Goal: Task Accomplishment & Management: Manage account settings

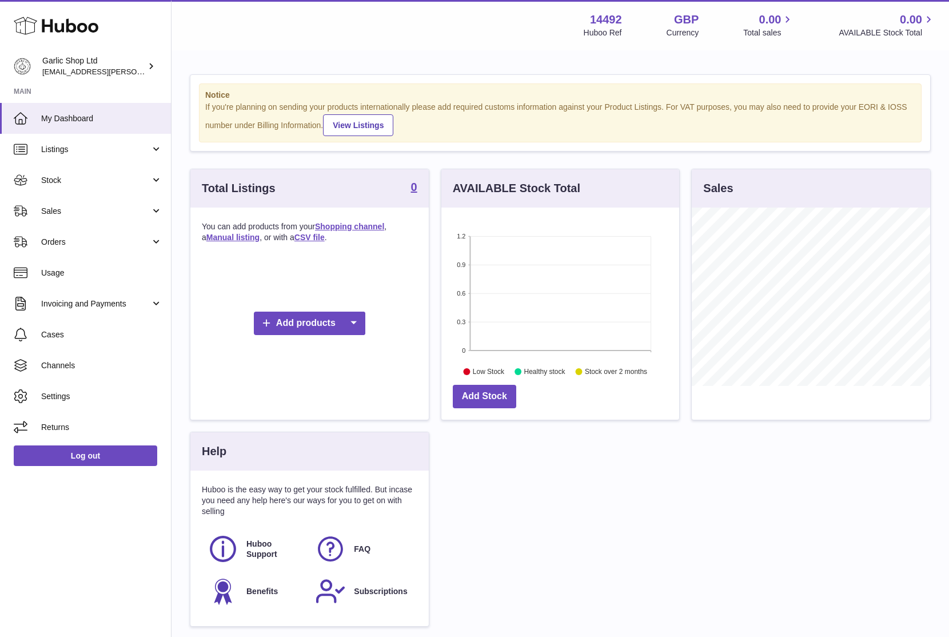
scroll to position [178, 238]
click at [105, 365] on span "Channels" at bounding box center [101, 365] width 121 height 11
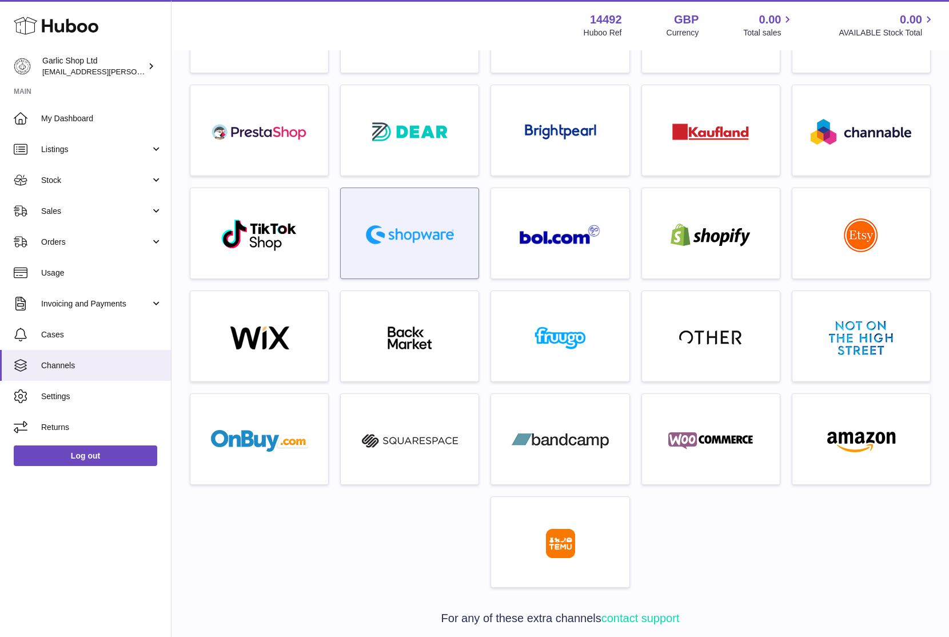
scroll to position [142, 0]
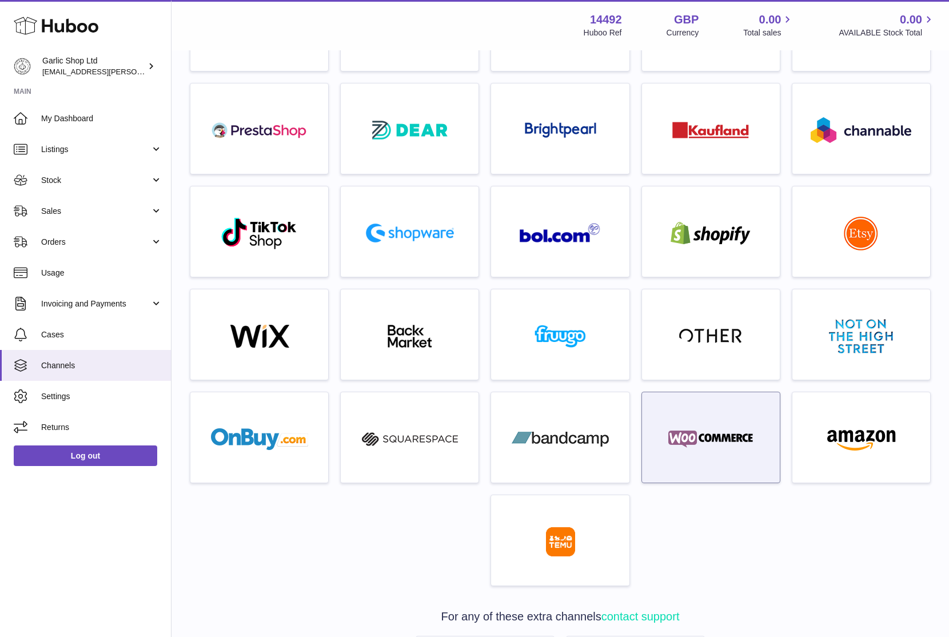
click at [687, 427] on div at bounding box center [711, 440] width 126 height 73
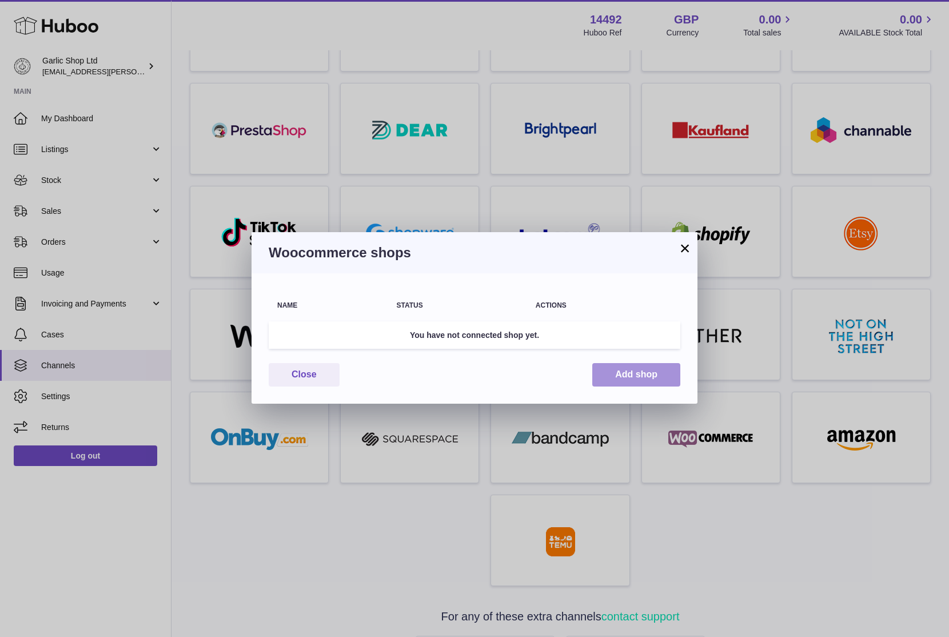
click at [635, 365] on button "Add shop" at bounding box center [636, 374] width 88 height 23
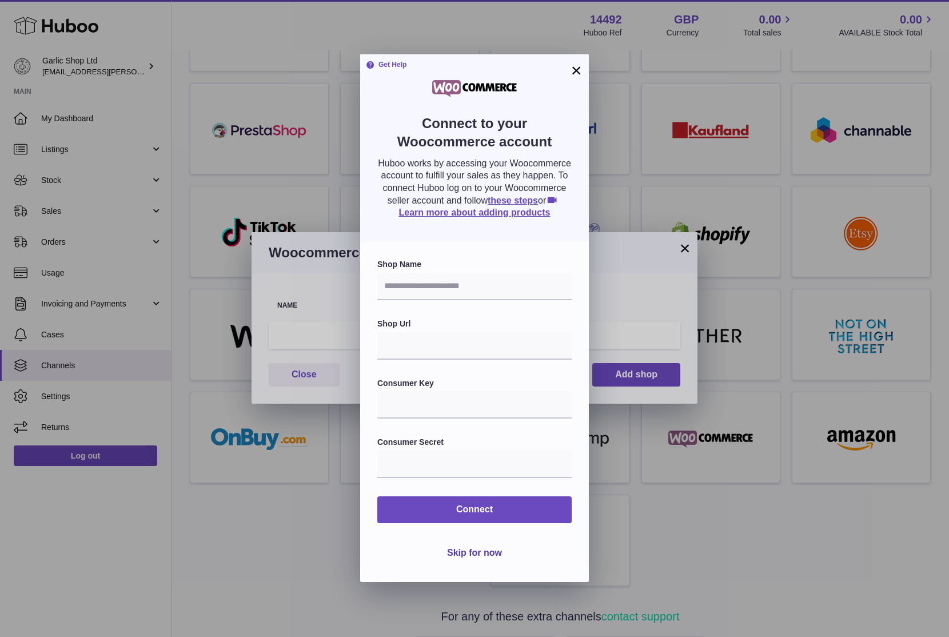
click at [430, 301] on form "Shop Name Shop Url Consumer Key Consumer Secret Connect Skip for now" at bounding box center [474, 412] width 194 height 306
click at [437, 288] on input "text" at bounding box center [474, 286] width 194 height 27
click at [435, 340] on input "text" at bounding box center [474, 345] width 194 height 27
paste input "**********"
type input "**********"
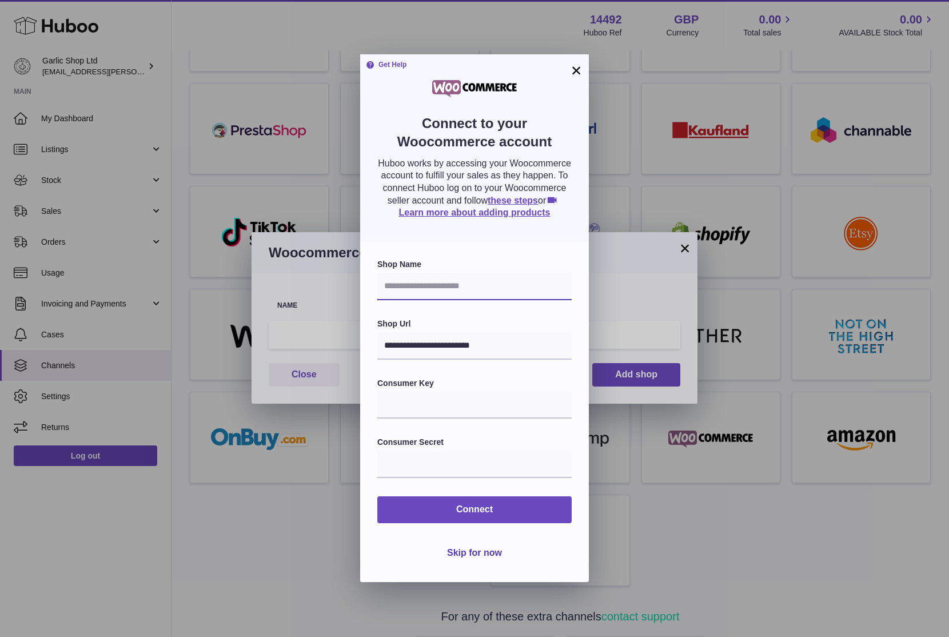
click at [472, 288] on input "text" at bounding box center [474, 286] width 194 height 27
type input "**********"
click at [443, 400] on input "text" at bounding box center [474, 404] width 194 height 27
paste input "**********"
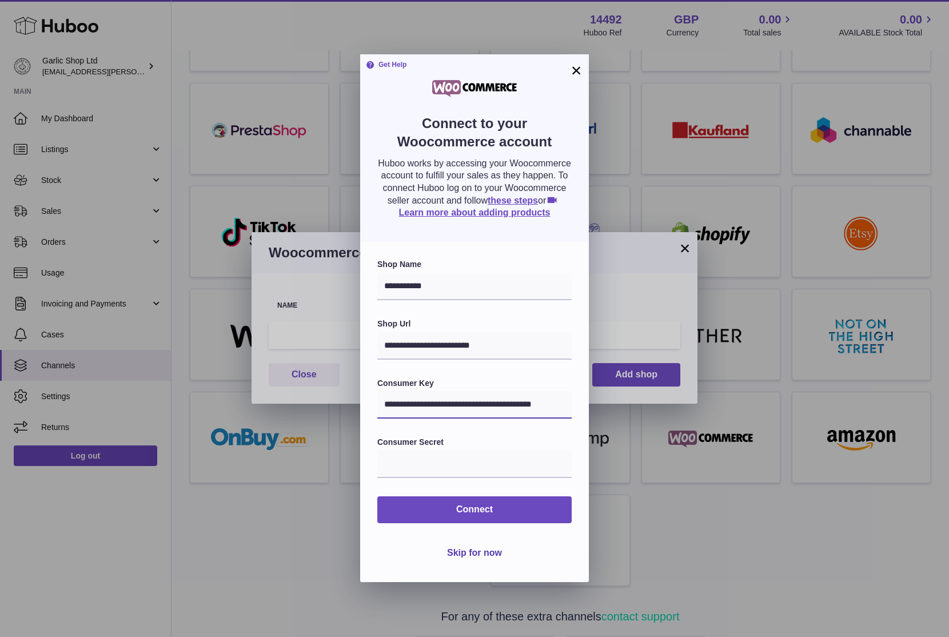
type input "**********"
click at [485, 465] on input "text" at bounding box center [474, 464] width 194 height 27
paste input "**********"
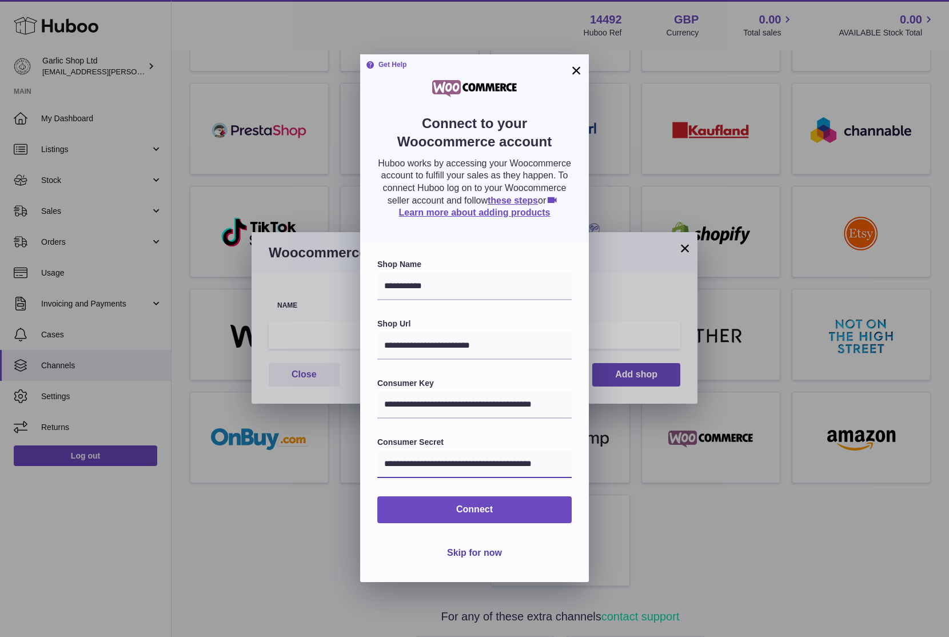
type input "**********"
click at [508, 437] on label "Consumer Secret" at bounding box center [474, 442] width 194 height 11
click at [501, 345] on input "**********" at bounding box center [474, 345] width 194 height 27
click at [523, 340] on input "**********" at bounding box center [474, 345] width 194 height 27
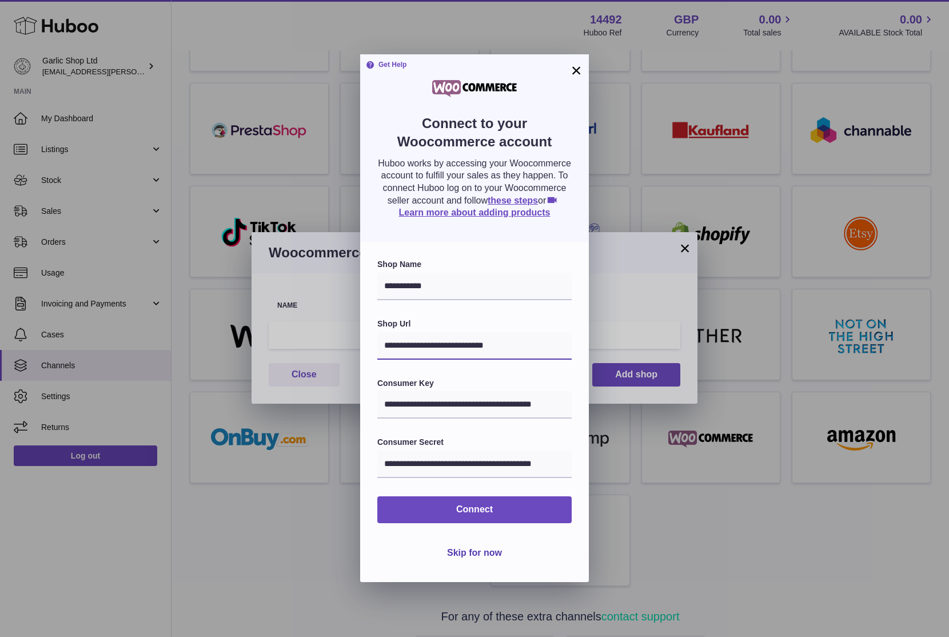
type input "**********"
click at [500, 317] on form "**********" at bounding box center [474, 412] width 194 height 306
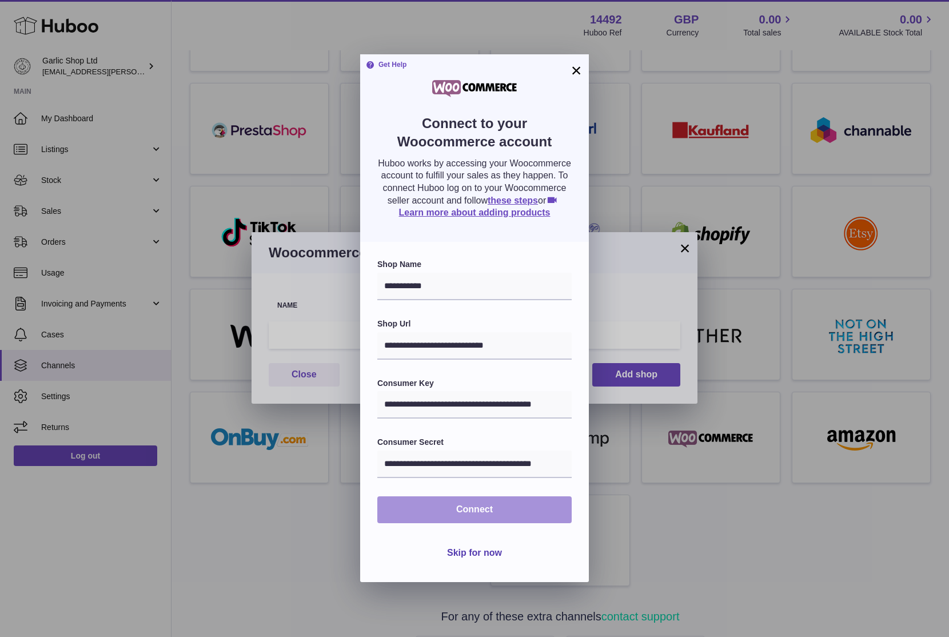
click at [493, 503] on button "Connect" at bounding box center [474, 509] width 194 height 27
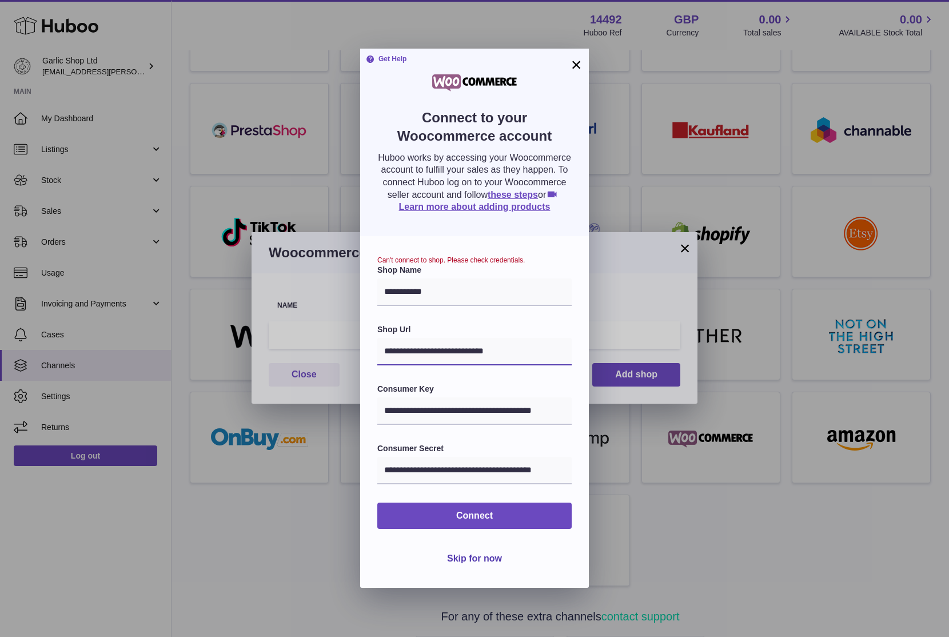
click at [524, 346] on input "**********" at bounding box center [474, 351] width 194 height 27
click at [503, 403] on input "**********" at bounding box center [474, 410] width 194 height 27
drag, startPoint x: 505, startPoint y: 405, endPoint x: 589, endPoint y: 409, distance: 84.1
click at [613, 407] on div "**********" at bounding box center [474, 318] width 949 height 637
click at [545, 313] on form "**********" at bounding box center [474, 413] width 194 height 315
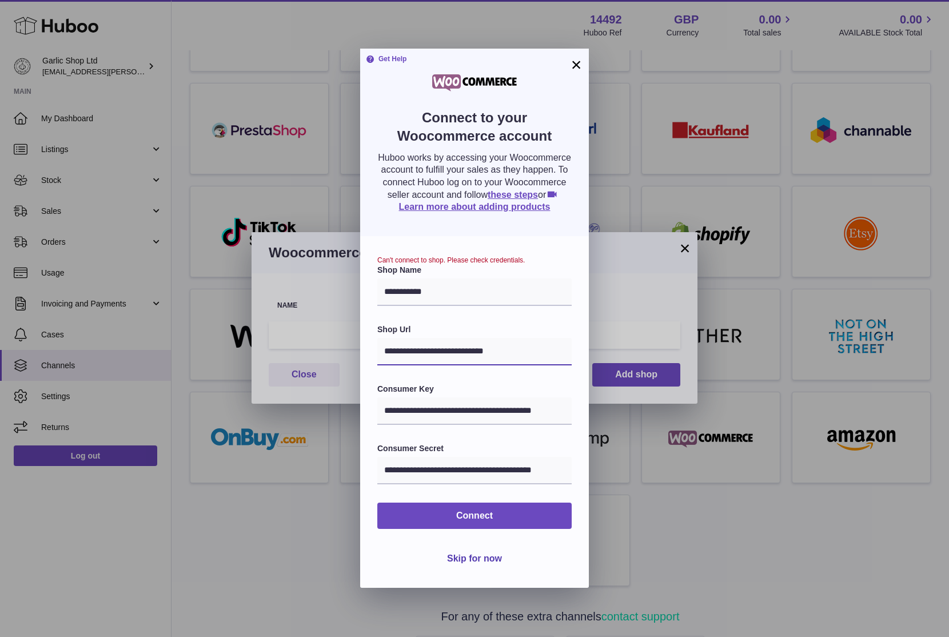
click at [523, 360] on input "**********" at bounding box center [474, 351] width 194 height 27
type input "**********"
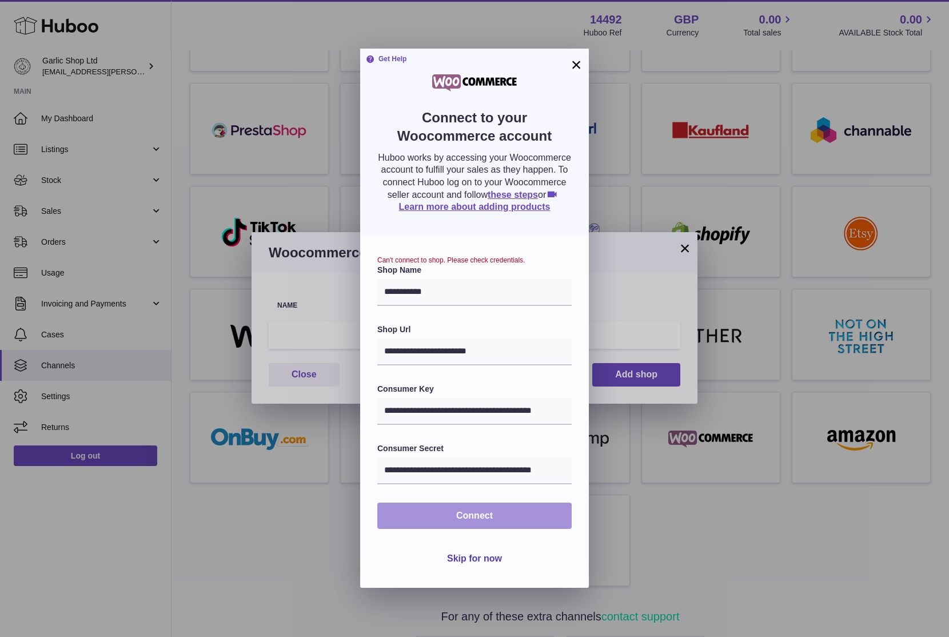
click at [469, 519] on span "Connect" at bounding box center [474, 516] width 37 height 10
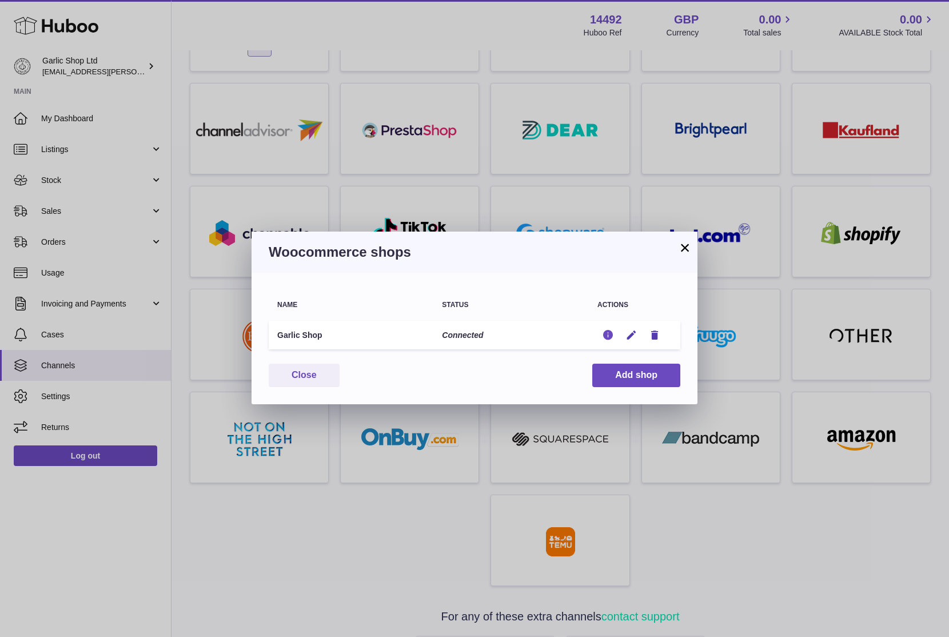
click at [608, 336] on icon "button" at bounding box center [608, 335] width 12 height 12
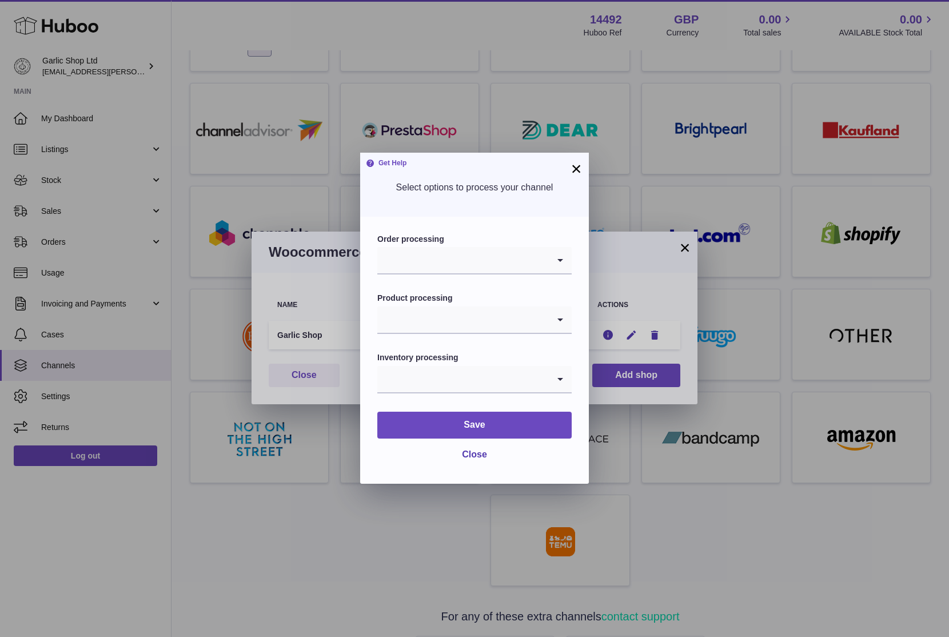
click at [576, 166] on button "×" at bounding box center [576, 169] width 14 height 14
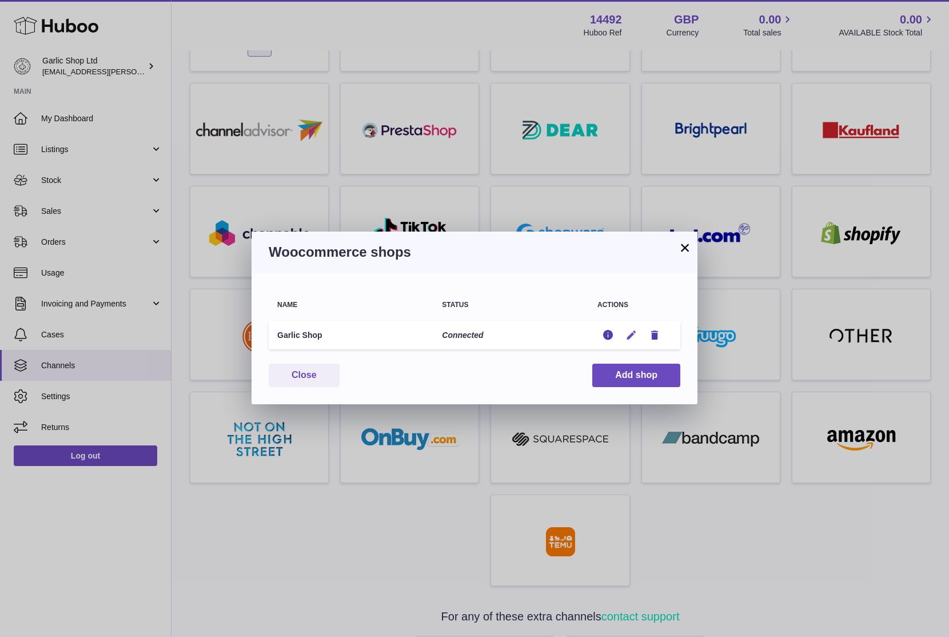
click at [631, 334] on icon "button" at bounding box center [631, 335] width 12 height 12
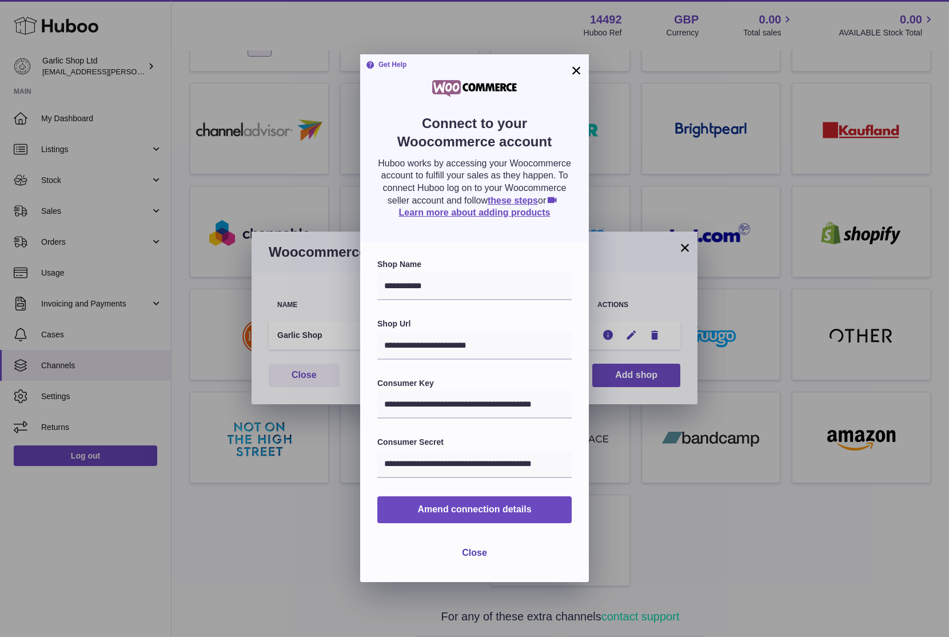
click at [569, 76] on button "×" at bounding box center [576, 70] width 14 height 14
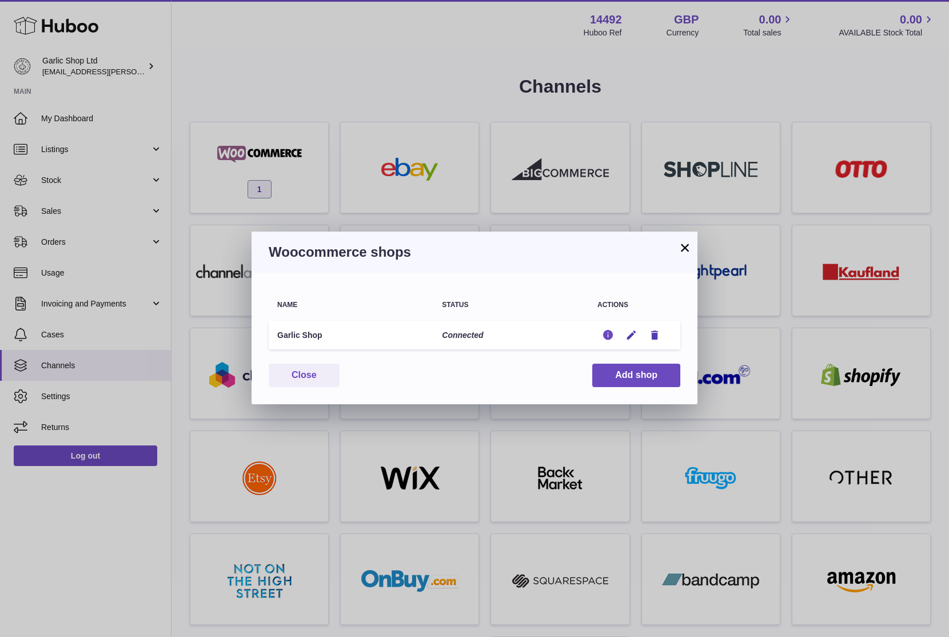
click at [606, 334] on icon "button" at bounding box center [608, 335] width 12 height 12
click at [612, 297] on div at bounding box center [474, 318] width 949 height 637
click at [603, 336] on icon "button" at bounding box center [608, 335] width 12 height 12
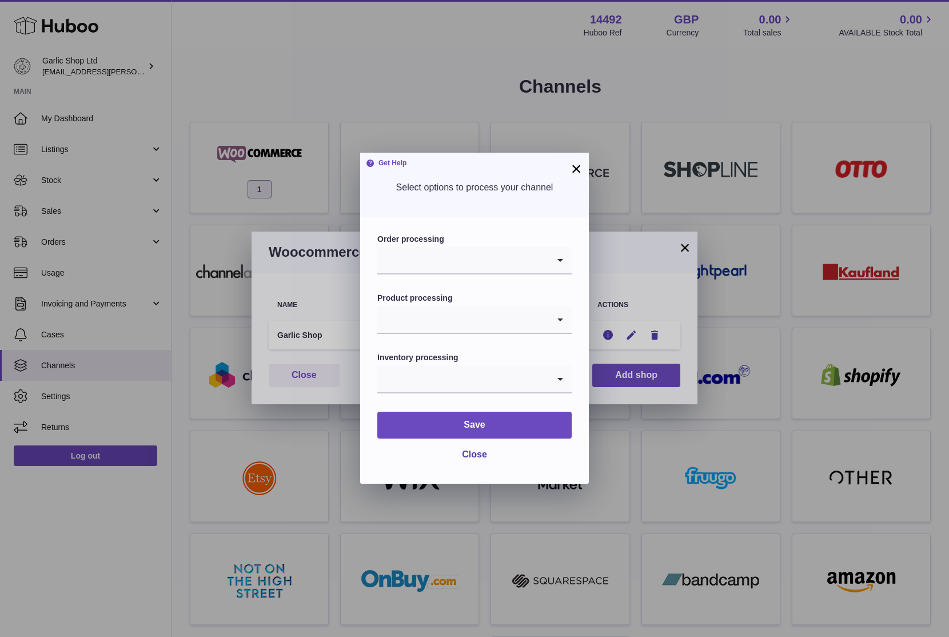
click at [509, 265] on input "Search for option" at bounding box center [463, 260] width 172 height 26
click at [525, 327] on input "Search for option" at bounding box center [463, 319] width 172 height 26
click at [530, 297] on label "Product processing" at bounding box center [474, 298] width 194 height 11
click at [519, 371] on input "Search for option" at bounding box center [463, 379] width 172 height 26
click at [521, 218] on div "Order processing Loading... Product processing Loading... Inventory processing …" at bounding box center [474, 350] width 229 height 267
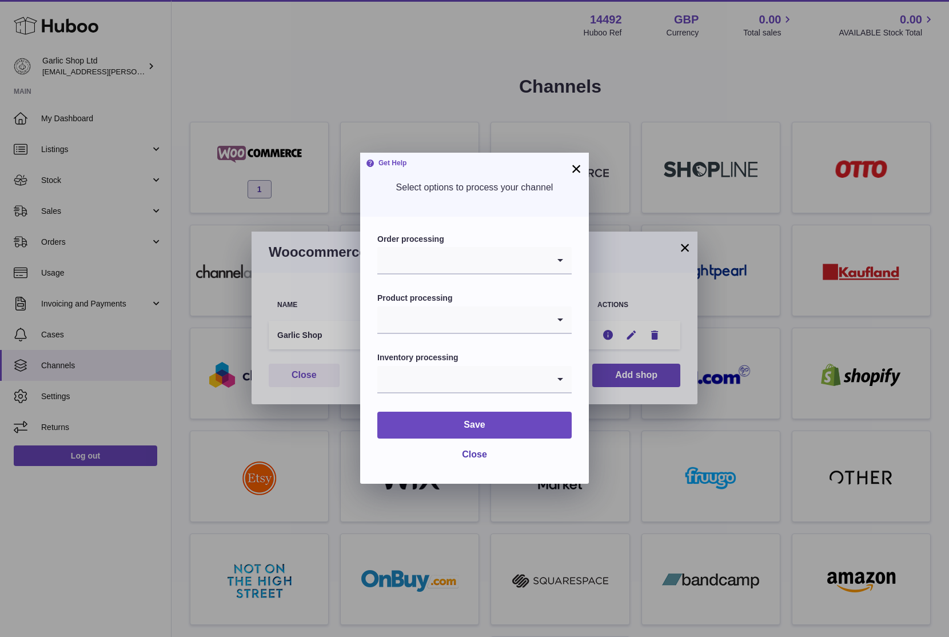
click at [581, 159] on div "Get Help Select options to process your channel" at bounding box center [474, 185] width 229 height 64
click at [580, 164] on button "×" at bounding box center [576, 169] width 14 height 14
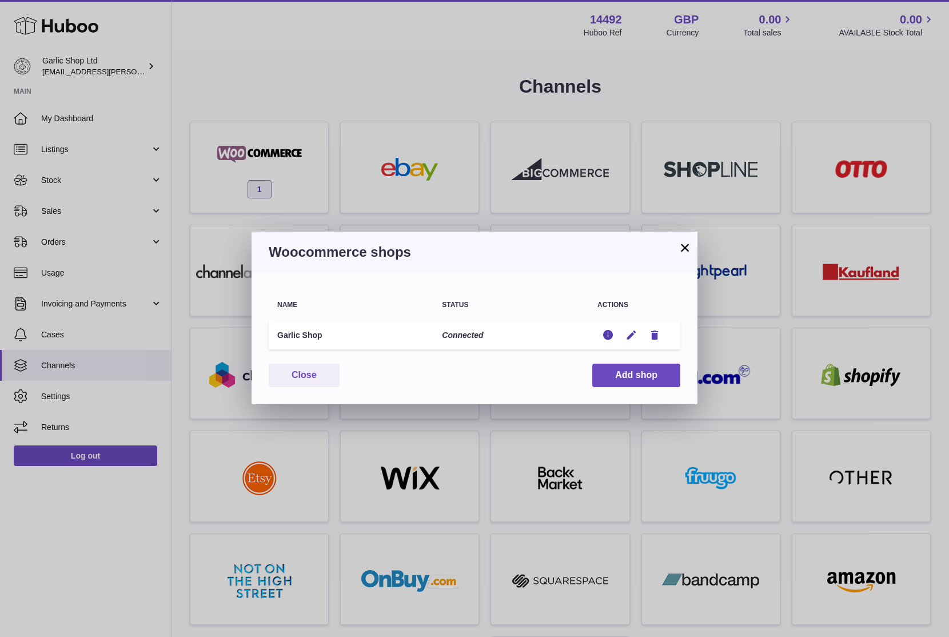
click at [532, 210] on div "× Woocommerce shops Name Status Actions Garlic Shop Connected Edit Edit Remove …" at bounding box center [474, 318] width 949 height 637
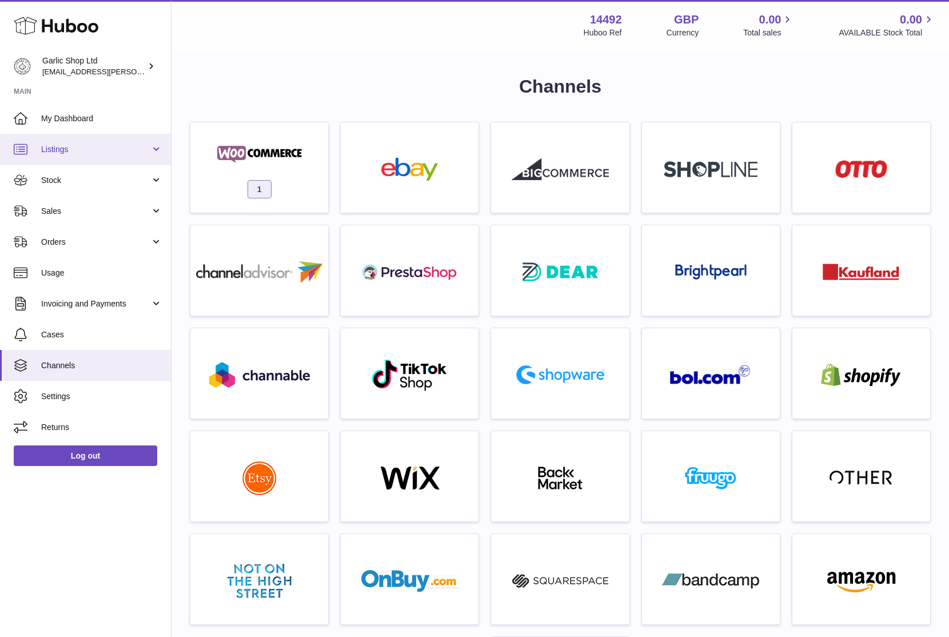
click at [149, 145] on span "Listings" at bounding box center [95, 149] width 109 height 11
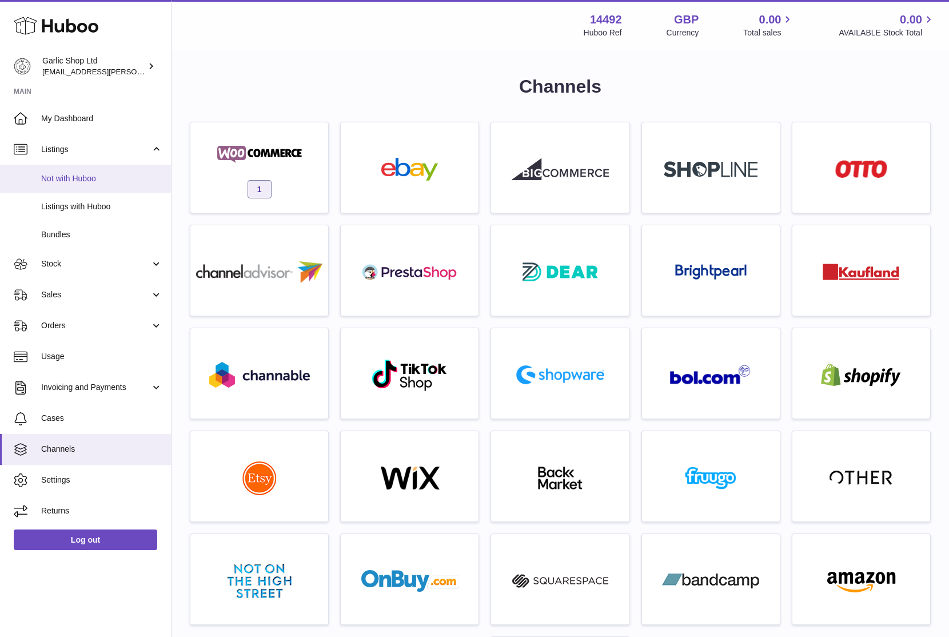
click at [115, 180] on span "Not with Huboo" at bounding box center [101, 178] width 121 height 11
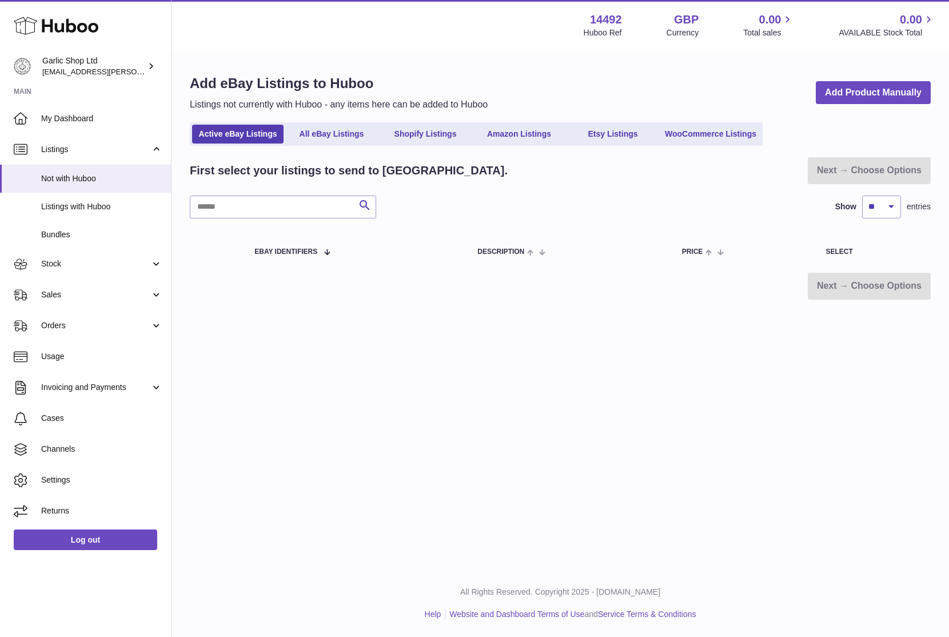
click at [691, 122] on ul "Active eBay Listings All eBay Listings Shopify Listings Amazon Listings Etsy Li…" at bounding box center [476, 133] width 573 height 23
click at [689, 129] on link "WooCommerce Listings" at bounding box center [710, 134] width 99 height 19
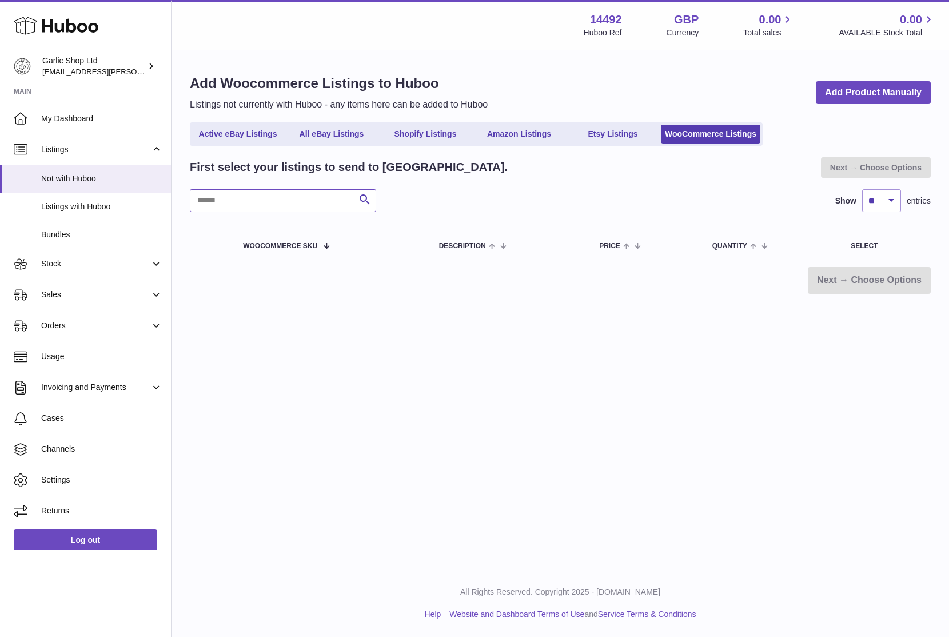
click at [294, 206] on input "text" at bounding box center [283, 200] width 186 height 23
type input "*"
click at [369, 400] on div "Menu Huboo 14492 Huboo Ref GBP Currency 0.00 Total sales 0.00 AVAILABLE Stock T…" at bounding box center [561, 284] width 778 height 569
click at [312, 246] on span "Woocommerce SKU" at bounding box center [280, 245] width 74 height 7
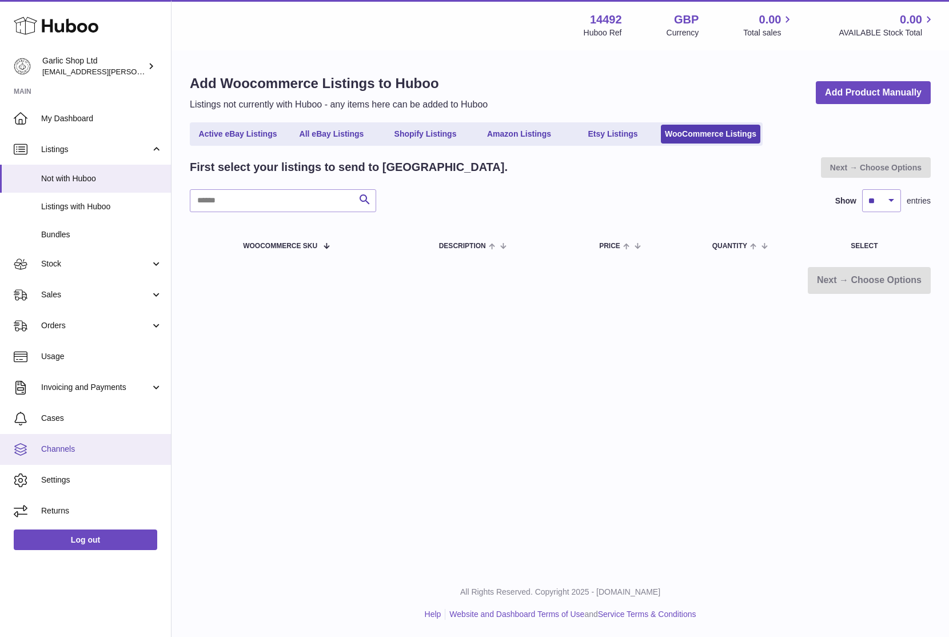
click at [99, 448] on span "Channels" at bounding box center [101, 449] width 121 height 11
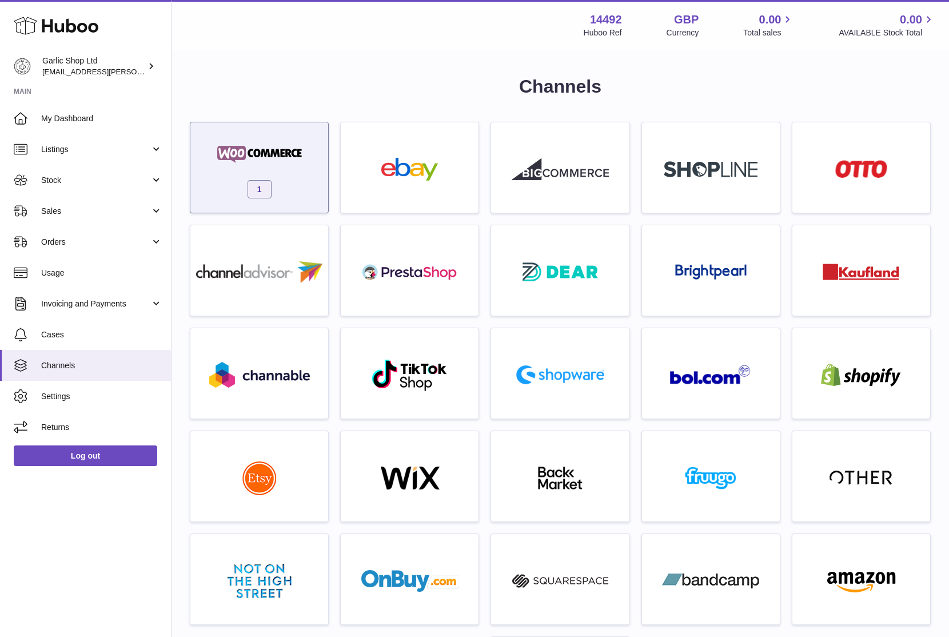
click at [250, 139] on div "1" at bounding box center [259, 170] width 126 height 73
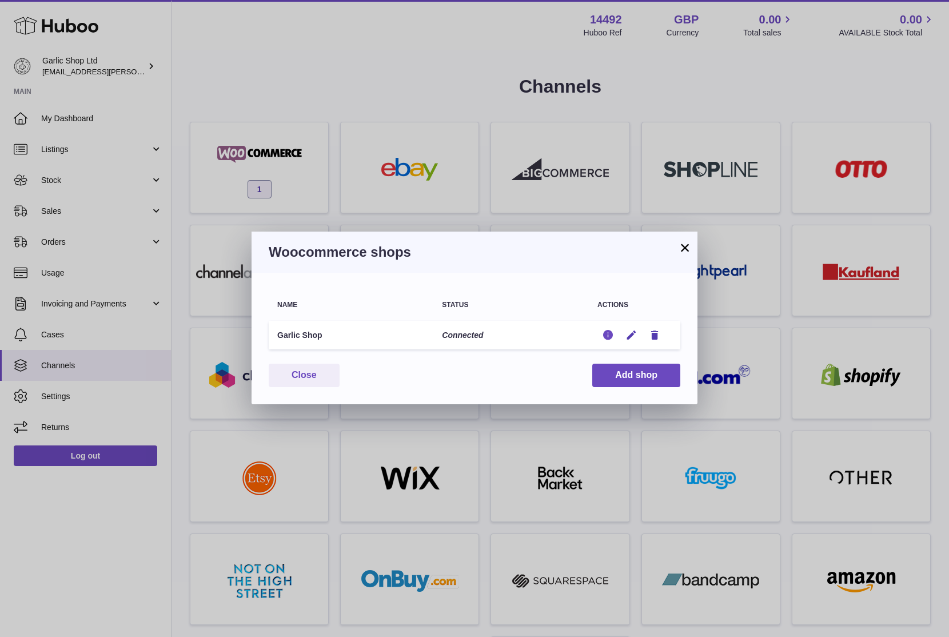
click at [602, 334] on icon "button" at bounding box center [608, 335] width 12 height 12
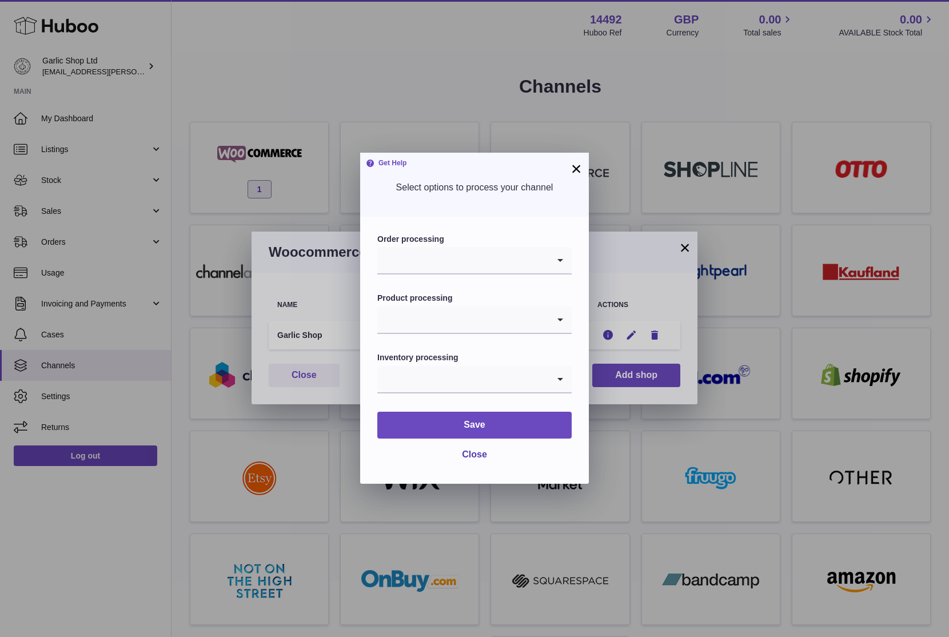
click at [474, 325] on input "Search for option" at bounding box center [463, 319] width 172 height 26
click at [494, 298] on label "Product processing" at bounding box center [474, 298] width 194 height 11
click at [495, 320] on input "Search for option" at bounding box center [463, 319] width 172 height 26
click at [505, 301] on label "Product processing" at bounding box center [474, 298] width 194 height 11
click at [486, 381] on input "Search for option" at bounding box center [463, 379] width 172 height 26
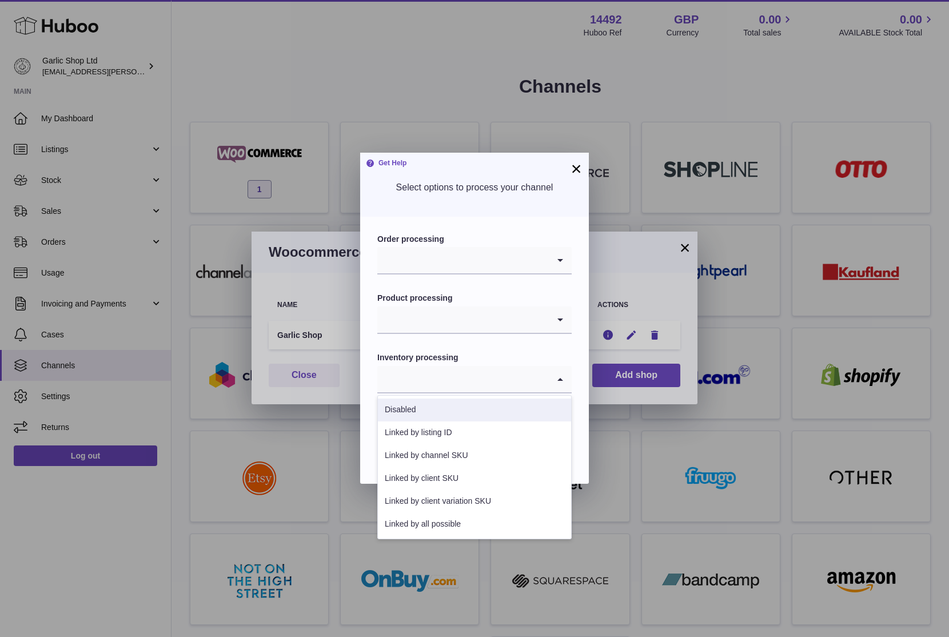
click at [575, 162] on button "×" at bounding box center [576, 169] width 14 height 14
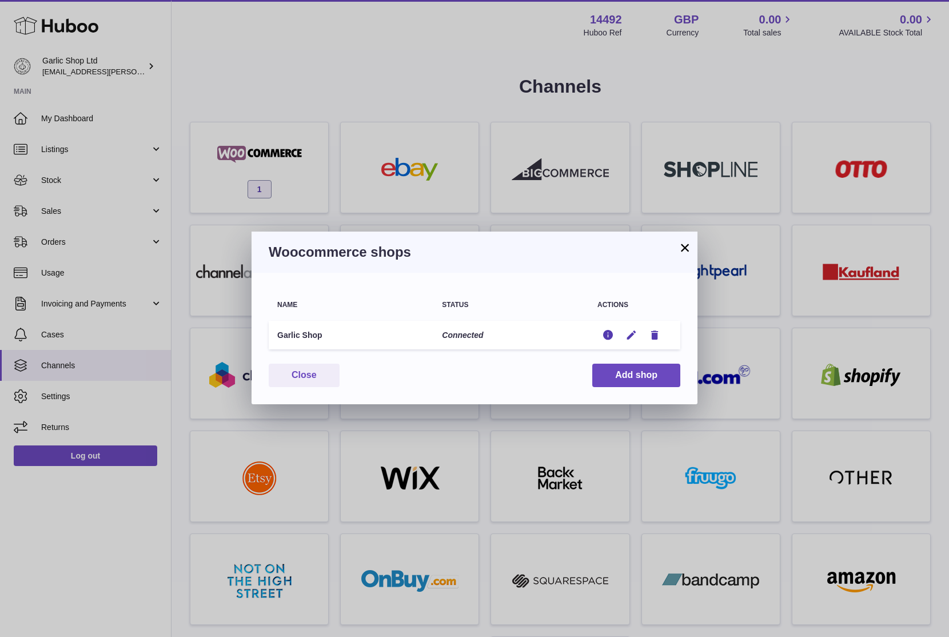
click at [683, 244] on button "×" at bounding box center [685, 248] width 14 height 14
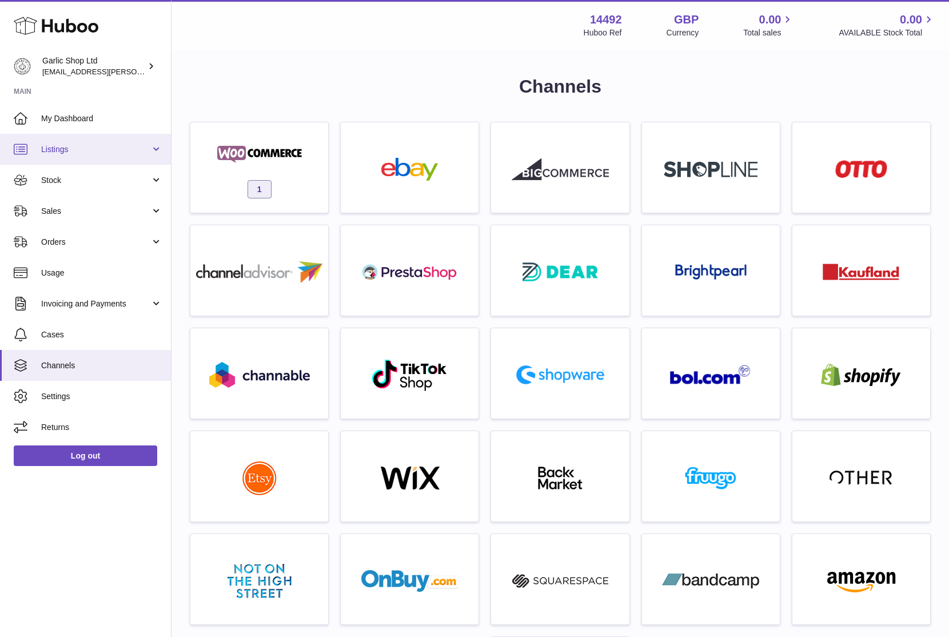
click at [106, 150] on span "Listings" at bounding box center [95, 149] width 109 height 11
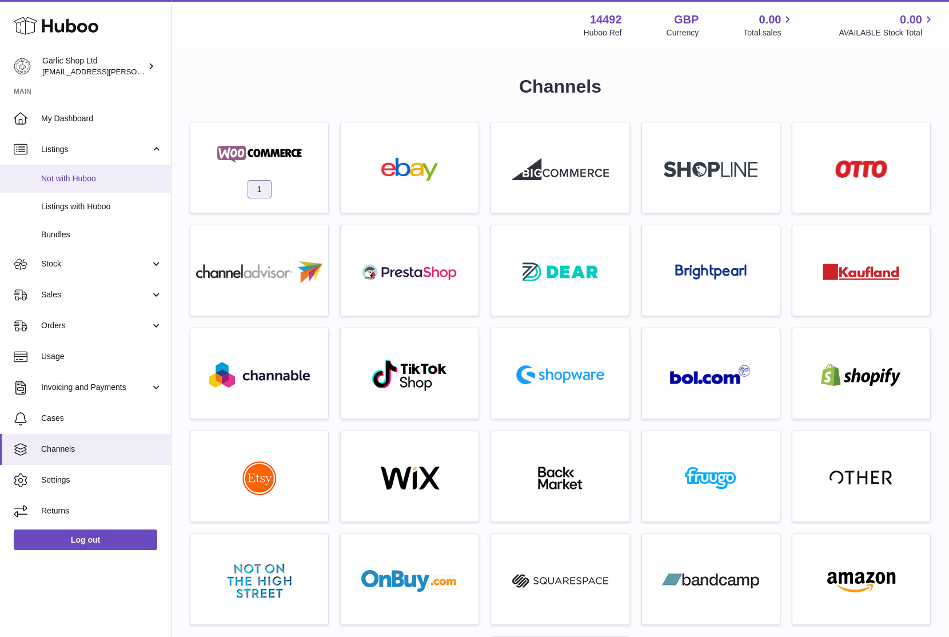
click at [117, 178] on span "Not with Huboo" at bounding box center [101, 178] width 121 height 11
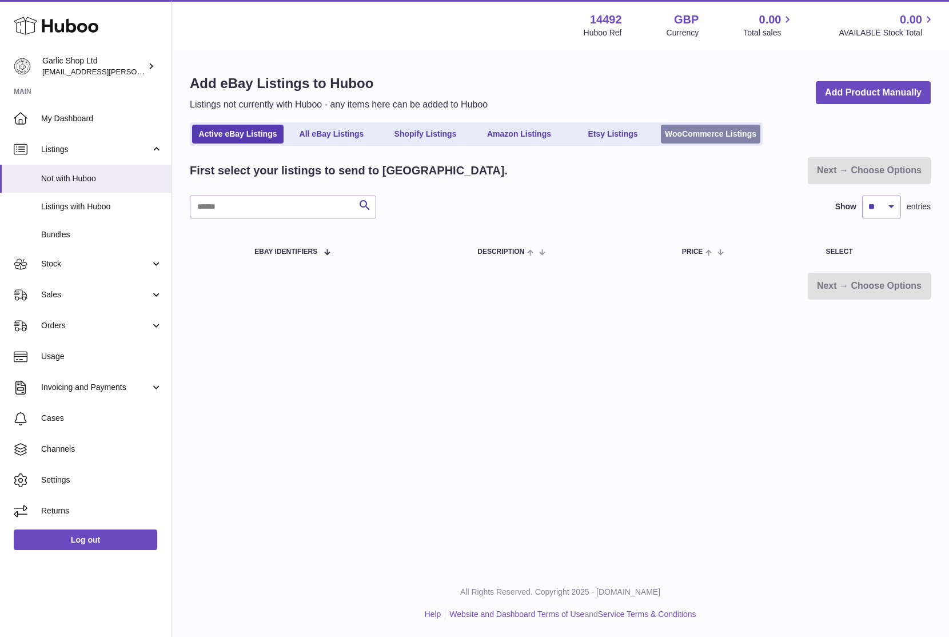
click at [704, 134] on link "WooCommerce Listings" at bounding box center [710, 134] width 99 height 19
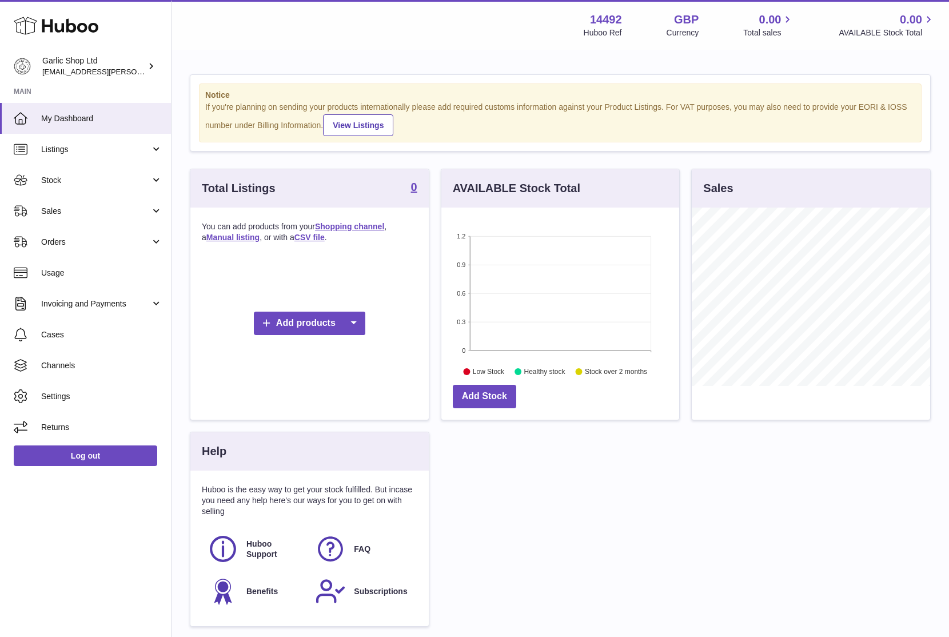
scroll to position [178, 238]
click at [114, 154] on link "Listings" at bounding box center [85, 149] width 171 height 31
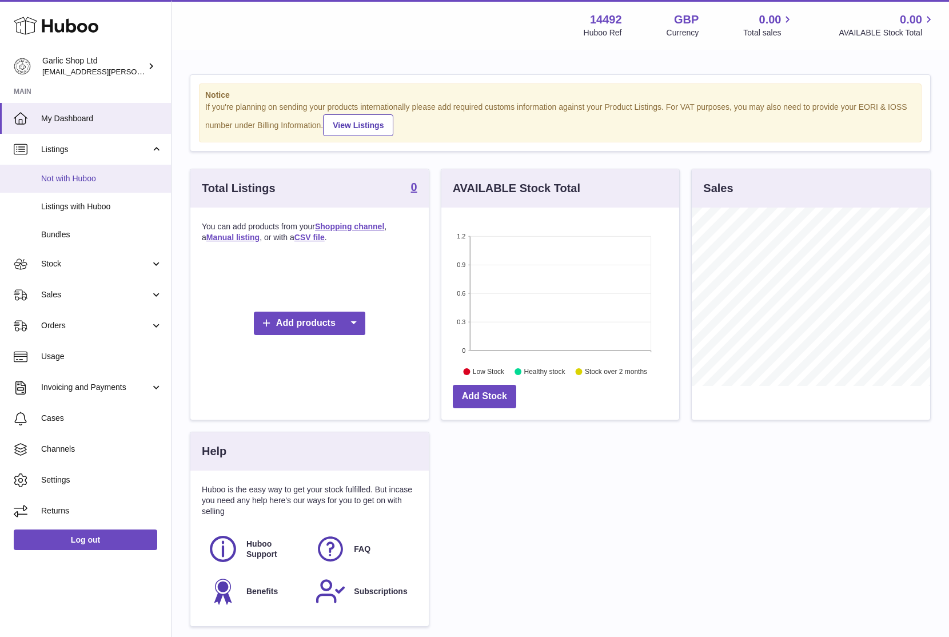
click at [111, 189] on link "Not with Huboo" at bounding box center [85, 179] width 171 height 28
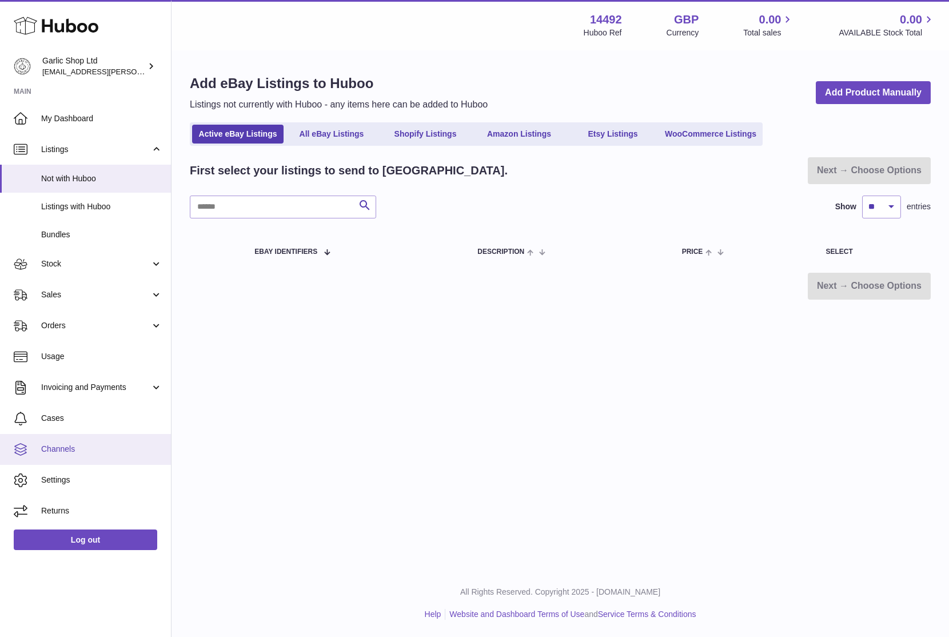
click at [77, 449] on span "Channels" at bounding box center [101, 449] width 121 height 11
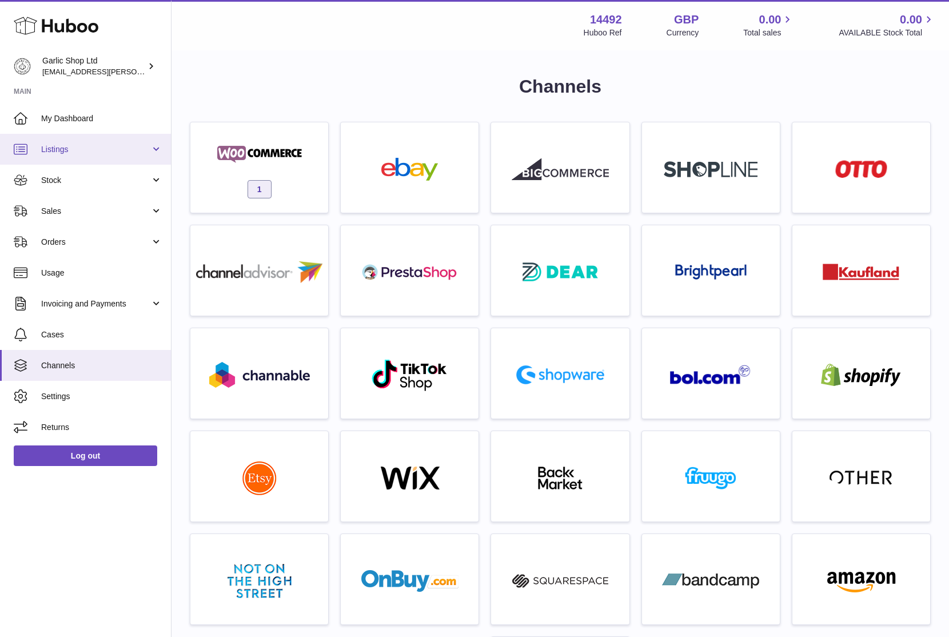
click at [136, 157] on link "Listings" at bounding box center [85, 149] width 171 height 31
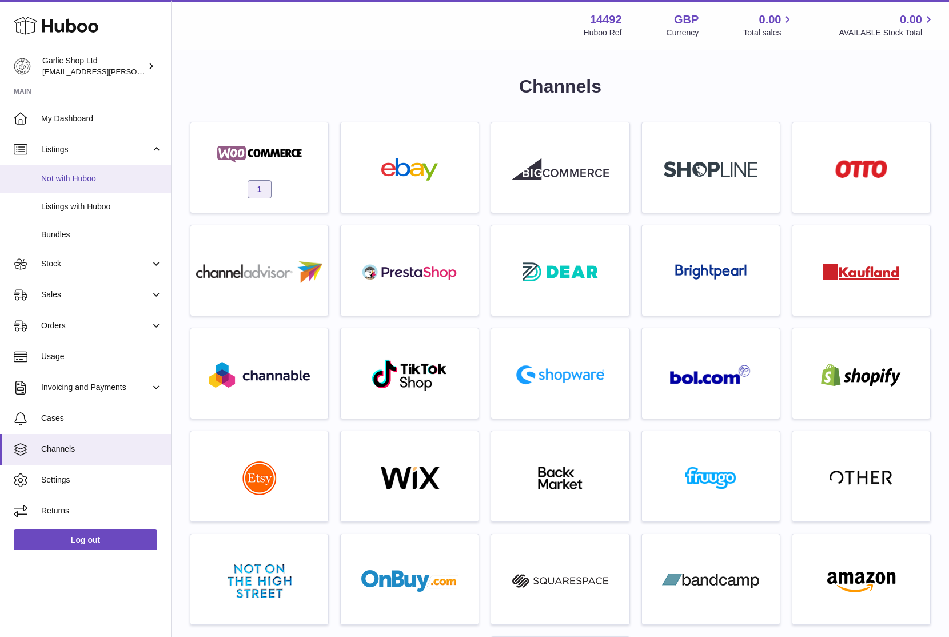
click at [112, 186] on link "Not with Huboo" at bounding box center [85, 179] width 171 height 28
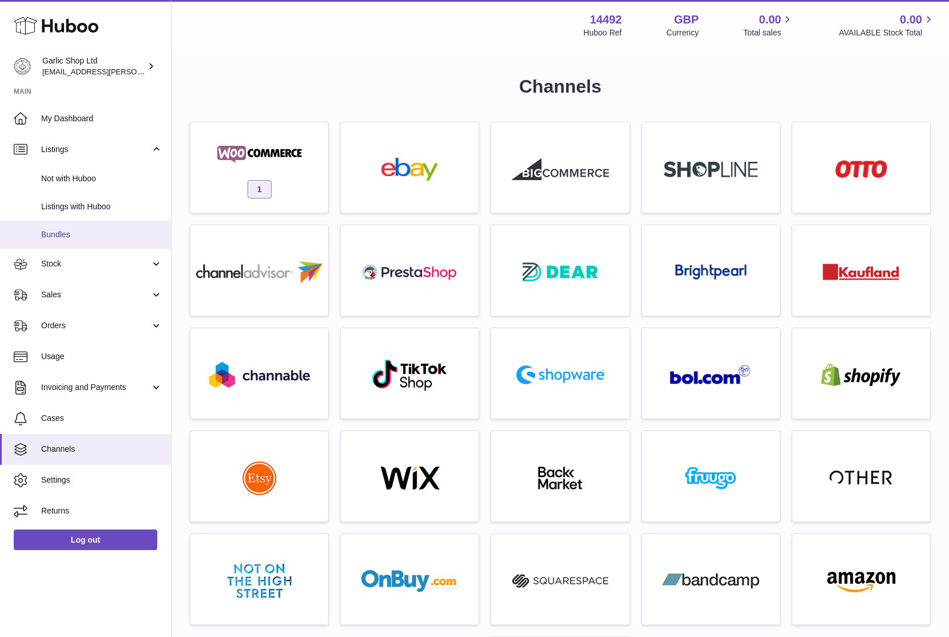
click at [106, 224] on link "Bundles" at bounding box center [85, 235] width 171 height 28
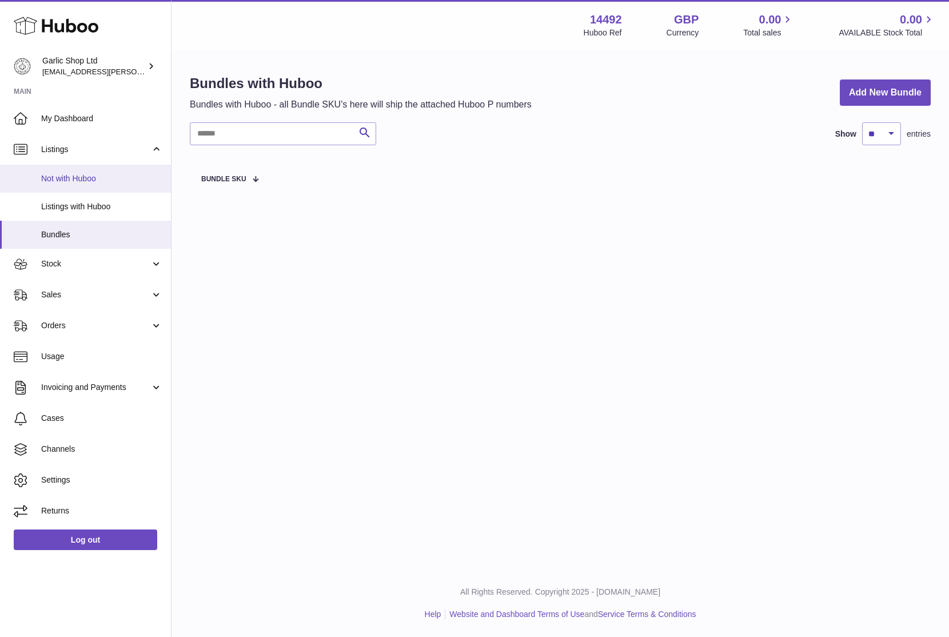
click at [118, 184] on link "Not with Huboo" at bounding box center [85, 179] width 171 height 28
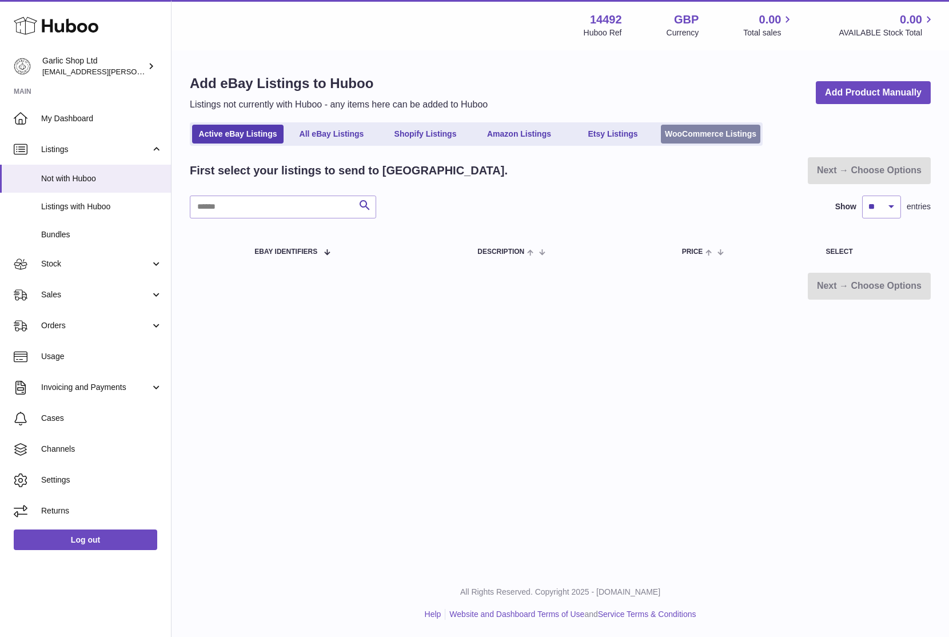
click at [733, 133] on link "WooCommerce Listings" at bounding box center [710, 134] width 99 height 19
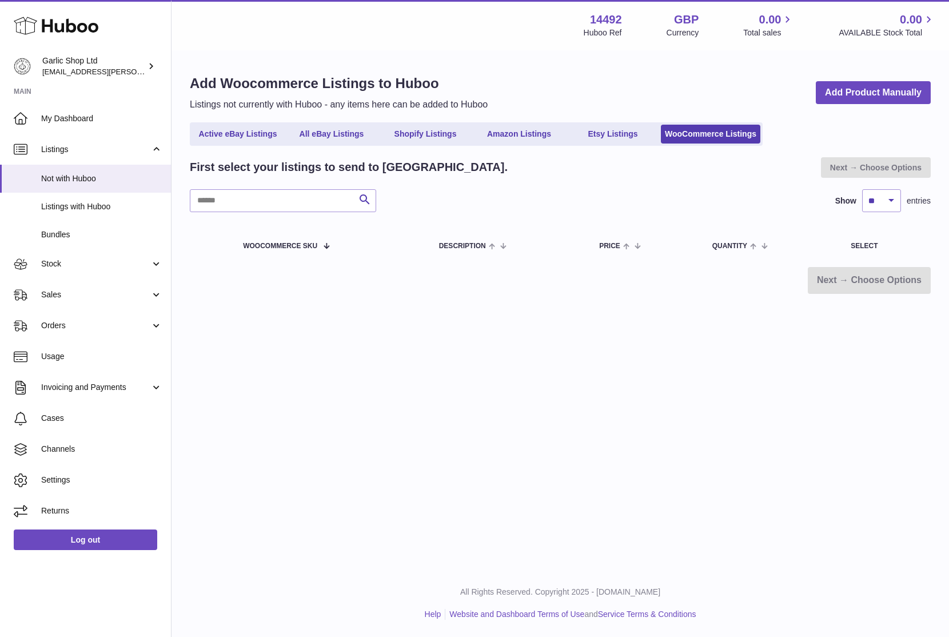
click at [318, 218] on div "First select your listings to send to [GEOGRAPHIC_DATA]. Next → Choose Options …" at bounding box center [560, 225] width 741 height 137
click at [317, 205] on input "text" at bounding box center [283, 200] width 186 height 23
type input "*"
click at [574, 329] on div "Menu Huboo 14492 Huboo Ref GBP Currency 0.00 Total sales 0.00 AVAILABLE Stock T…" at bounding box center [561, 284] width 778 height 569
click at [847, 164] on div "Next → Choose Options" at bounding box center [876, 167] width 110 height 21
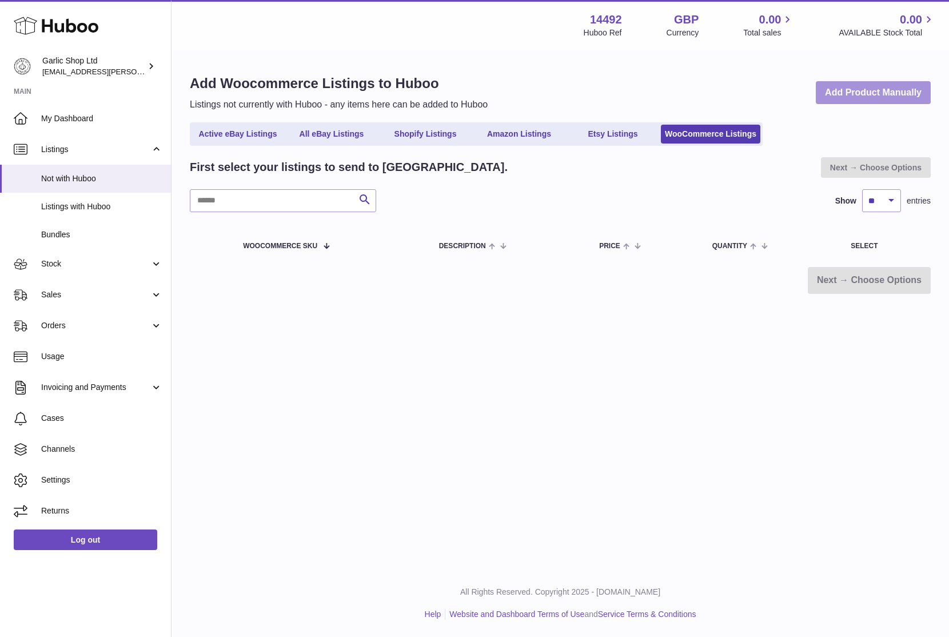
click at [856, 84] on link "Add Product Manually" at bounding box center [873, 92] width 115 height 23
click at [862, 162] on div "Next → Choose Options" at bounding box center [876, 167] width 110 height 21
click at [839, 286] on div "Next → Choose Options" at bounding box center [560, 280] width 741 height 27
click at [261, 139] on link "Active eBay Listings" at bounding box center [237, 134] width 91 height 19
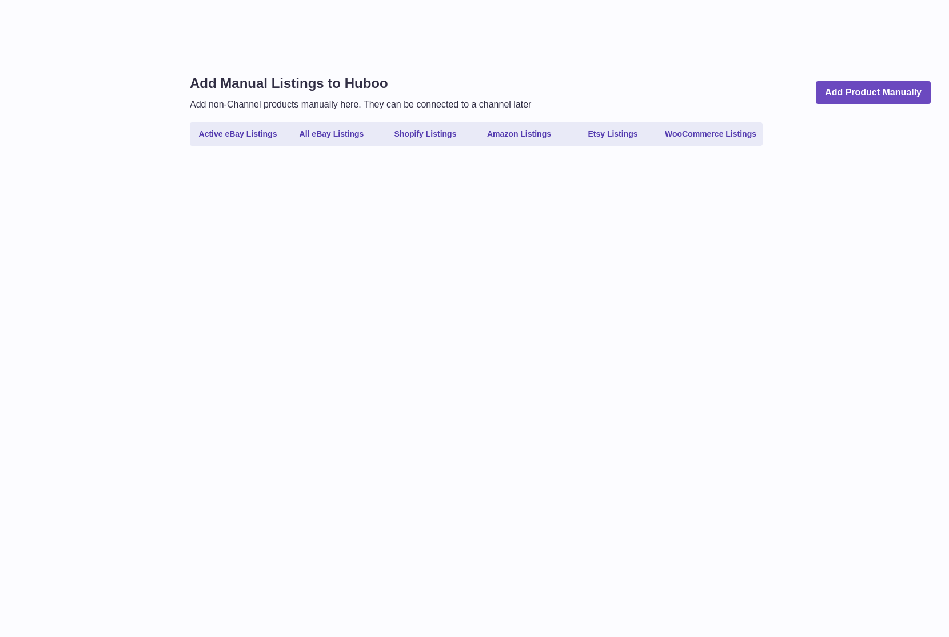
select select
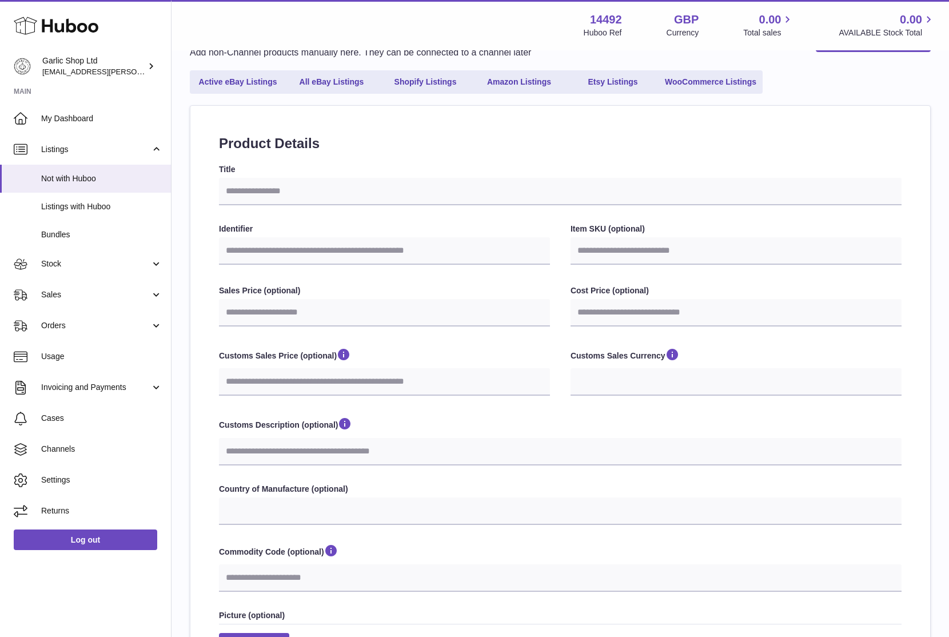
scroll to position [54, 0]
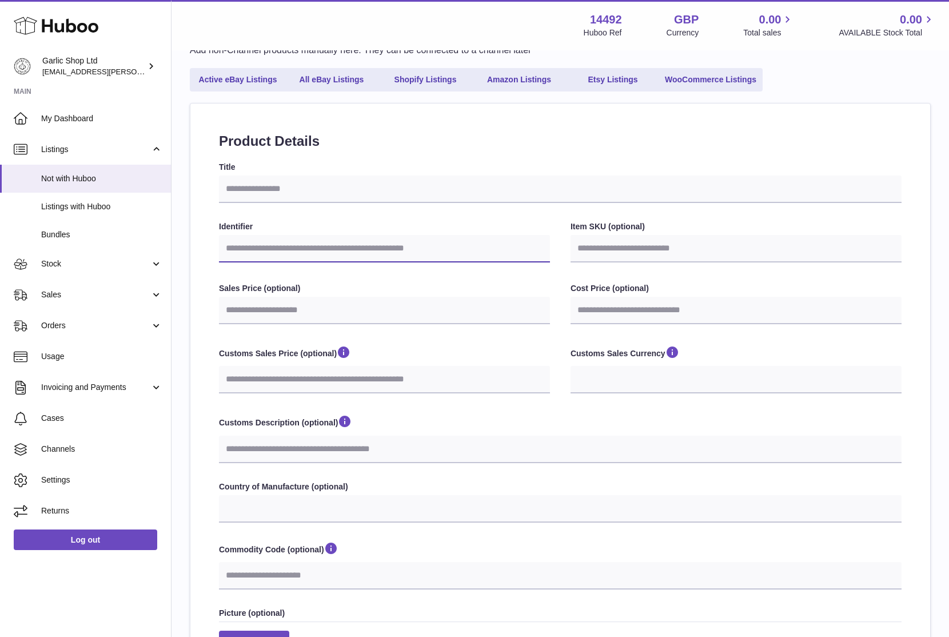
click at [395, 255] on input "Identifier" at bounding box center [384, 248] width 331 height 27
click at [555, 157] on div "**********" at bounding box center [560, 420] width 740 height 635
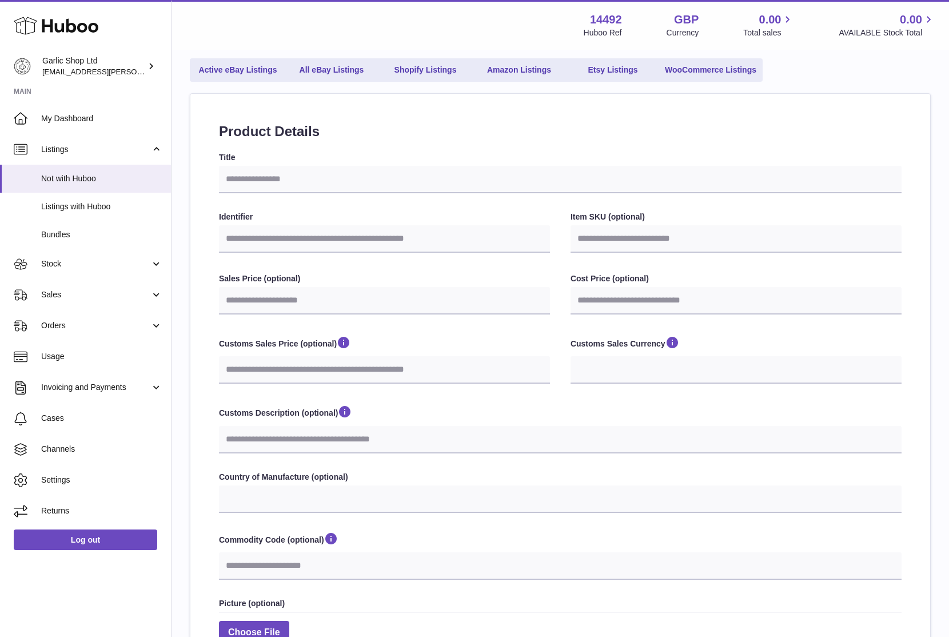
scroll to position [246, 0]
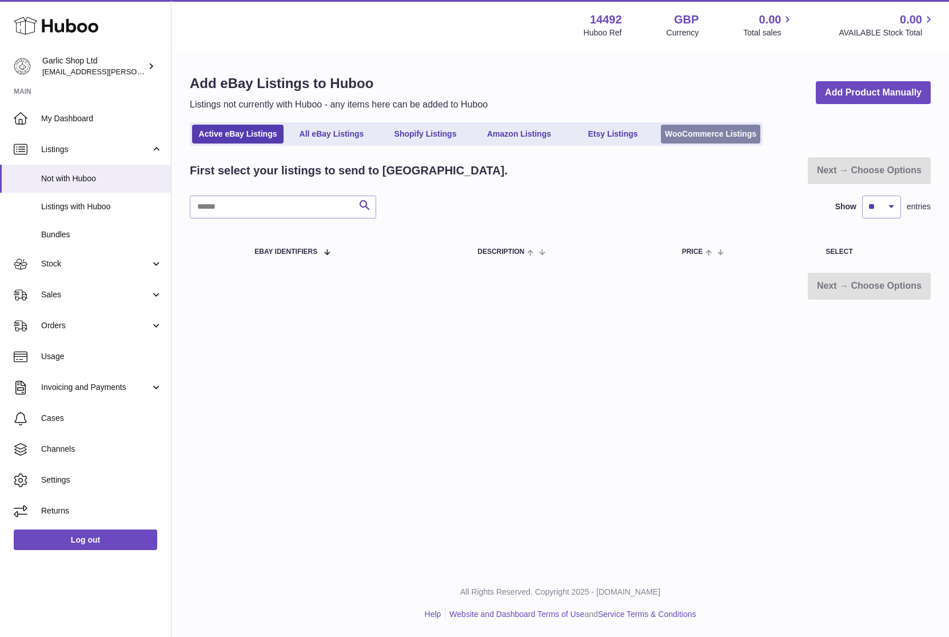
click at [722, 133] on link "WooCommerce Listings" at bounding box center [710, 134] width 99 height 19
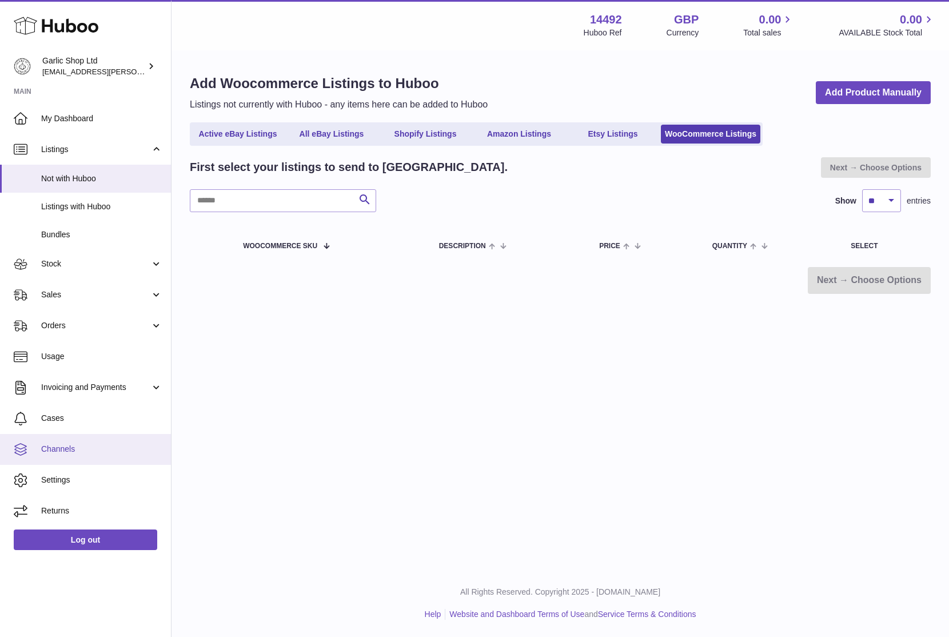
click at [47, 451] on span "Channels" at bounding box center [101, 449] width 121 height 11
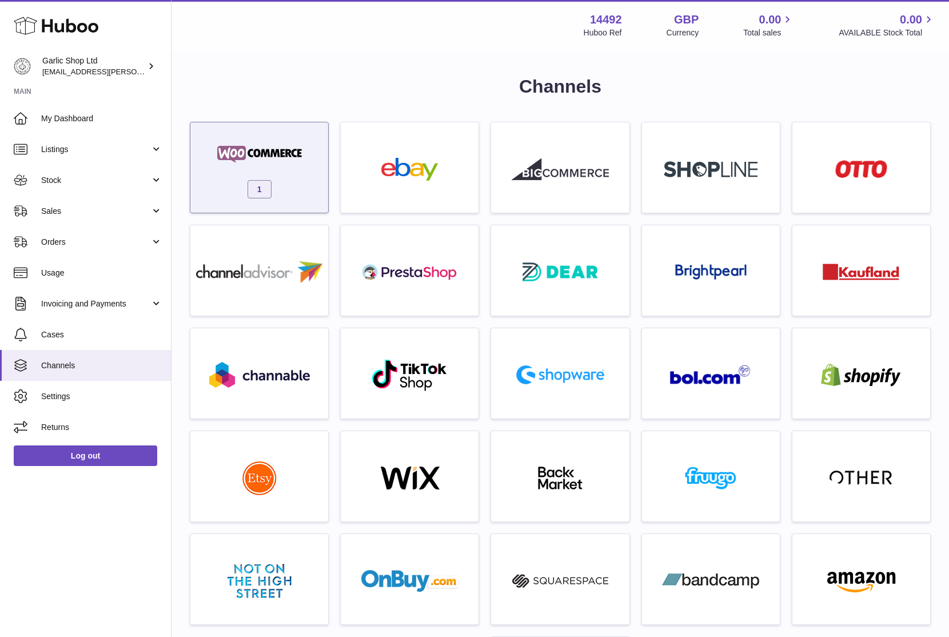
click at [260, 140] on div "1" at bounding box center [259, 170] width 126 height 73
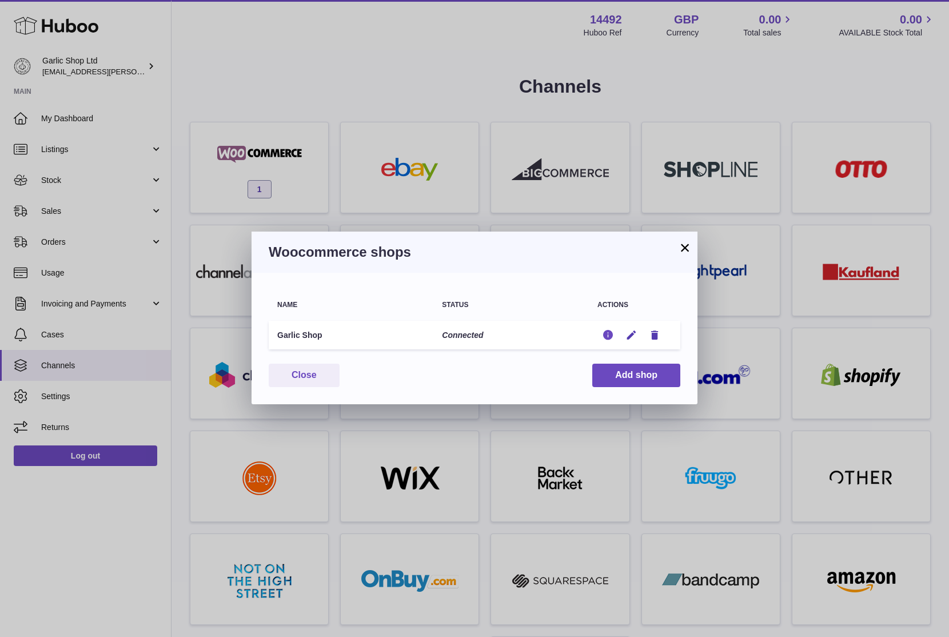
click at [609, 337] on icon "button" at bounding box center [608, 335] width 12 height 12
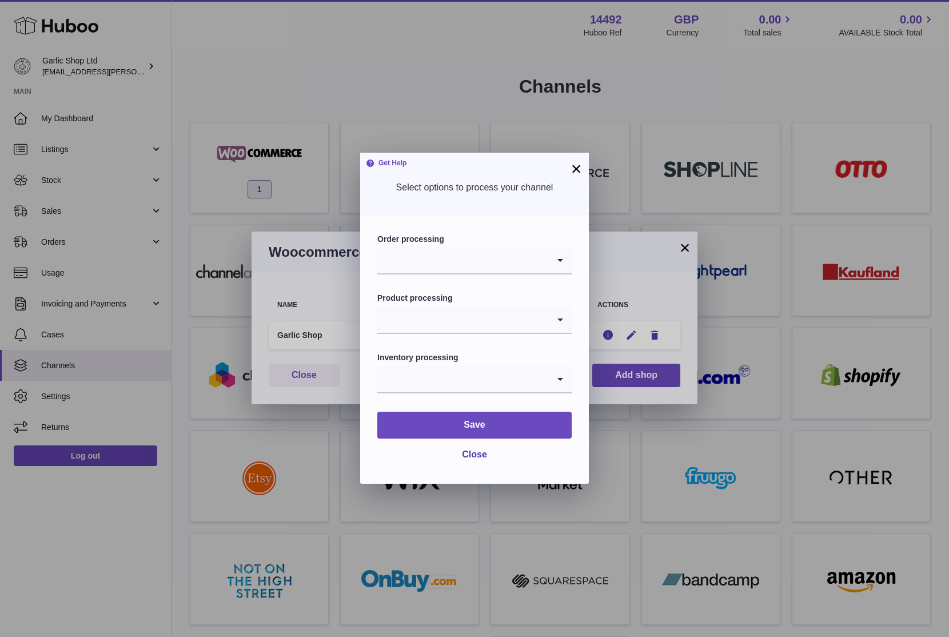
click at [471, 313] on input "Search for option" at bounding box center [463, 319] width 172 height 26
click at [439, 365] on li "Enabled" at bounding box center [474, 373] width 193 height 23
click at [485, 288] on form "Order processing Loading... Product processing Enabled Loading... Inventory pro…" at bounding box center [474, 350] width 194 height 233
drag, startPoint x: 373, startPoint y: 238, endPoint x: 456, endPoint y: 239, distance: 82.3
click at [456, 239] on div "Order processing Loading... Product processing Enabled Loading... Inventory pro…" at bounding box center [474, 350] width 229 height 267
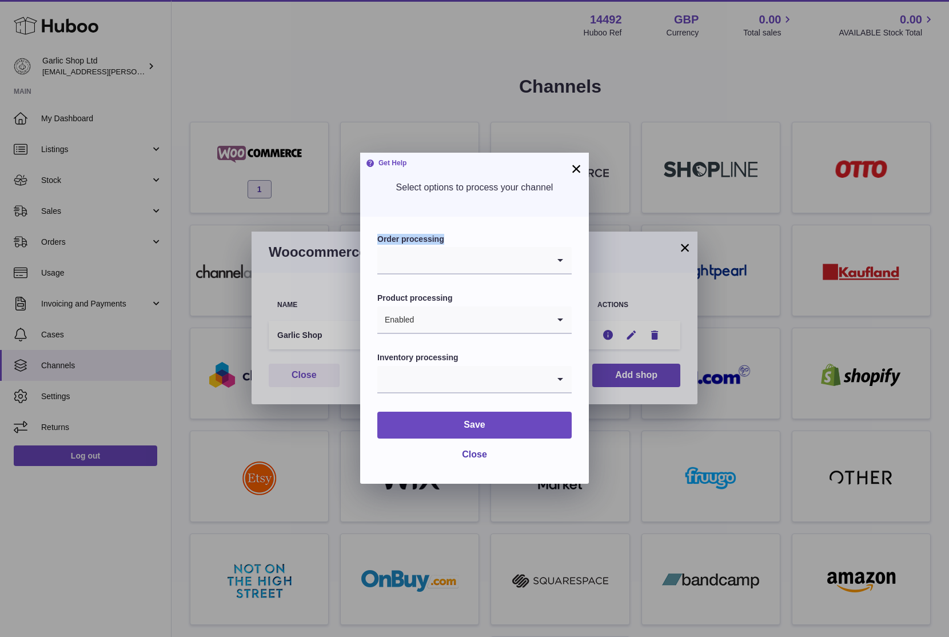
click at [456, 239] on label "Order processing" at bounding box center [474, 239] width 194 height 11
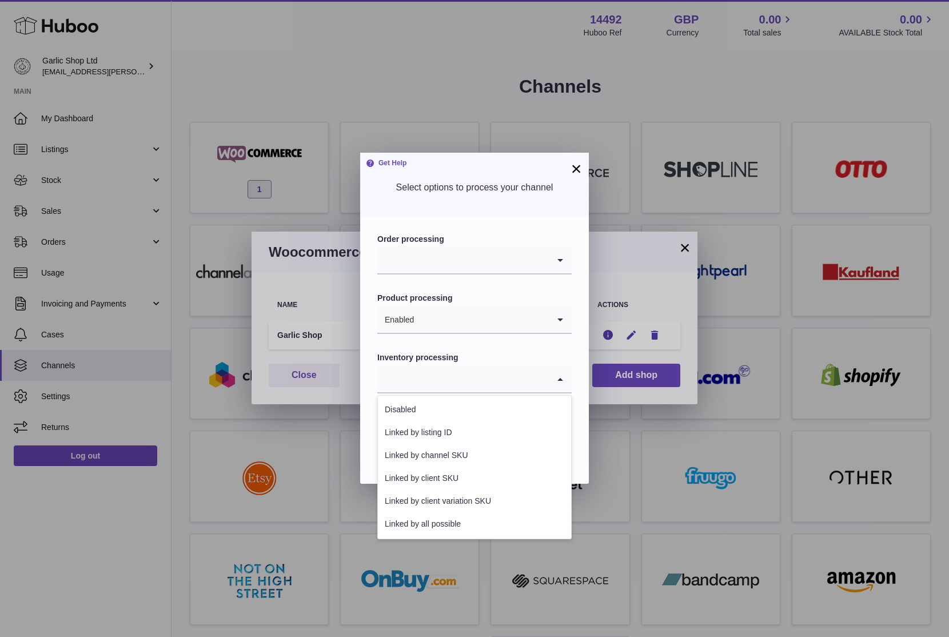
click at [417, 372] on input "Search for option" at bounding box center [463, 379] width 172 height 26
click at [435, 521] on li "Linked by all possible" at bounding box center [474, 524] width 193 height 23
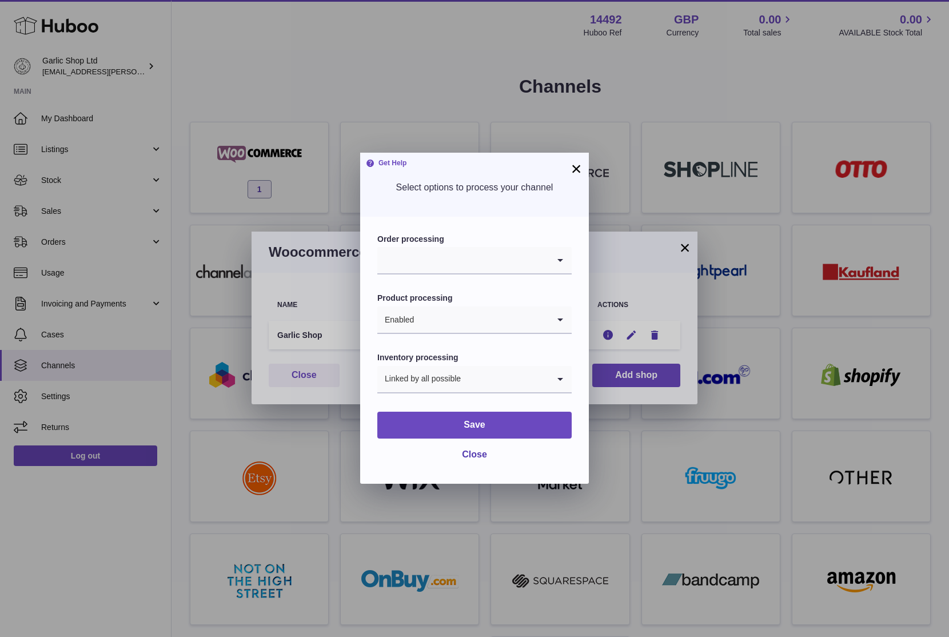
click at [445, 246] on div "Order processing Loading..." at bounding box center [474, 254] width 194 height 41
click at [435, 257] on input "Search for option" at bounding box center [463, 260] width 172 height 26
click at [416, 292] on li "Default" at bounding box center [474, 291] width 193 height 23
click at [426, 287] on form "Order processing Default Loading... Product processing Enabled Loading... Inven…" at bounding box center [474, 350] width 194 height 233
click at [429, 431] on button "Save" at bounding box center [474, 425] width 194 height 27
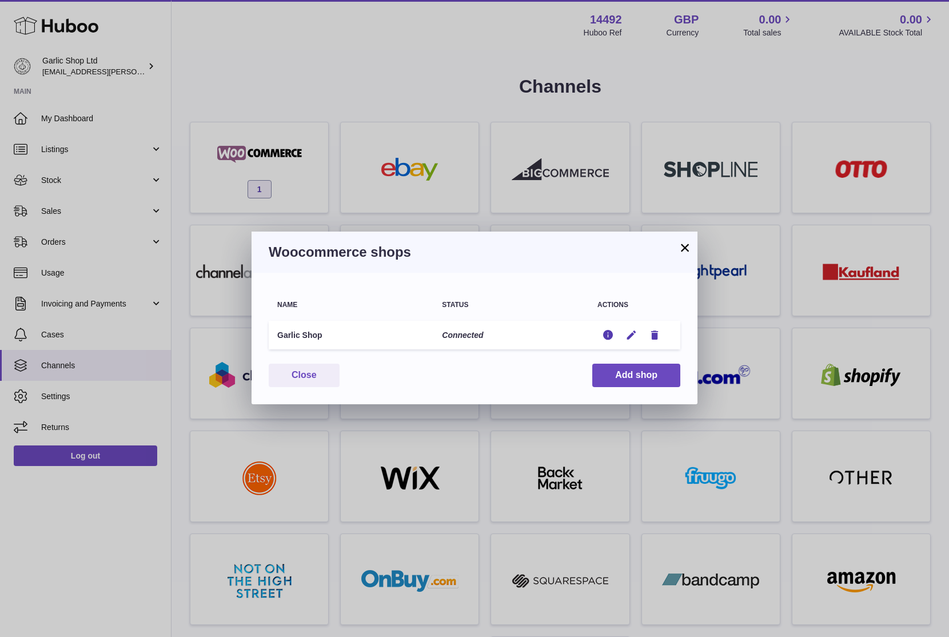
click at [601, 342] on td "Edit Edit Remove" at bounding box center [634, 335] width 91 height 29
click at [603, 340] on icon "button" at bounding box center [608, 335] width 12 height 12
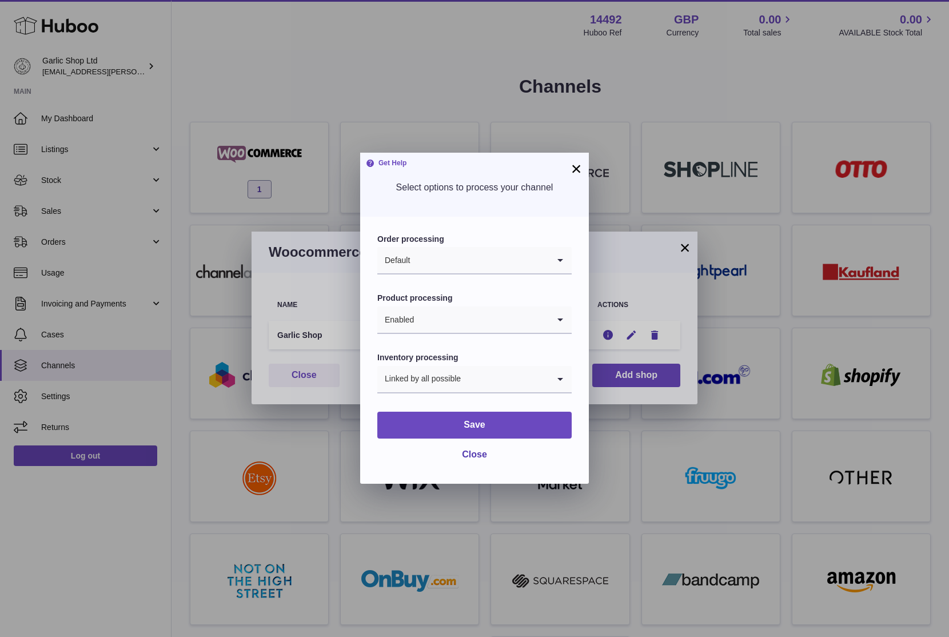
click at [627, 231] on div "× Get Help Select options to process your channel Order processing Default Load…" at bounding box center [474, 318] width 949 height 637
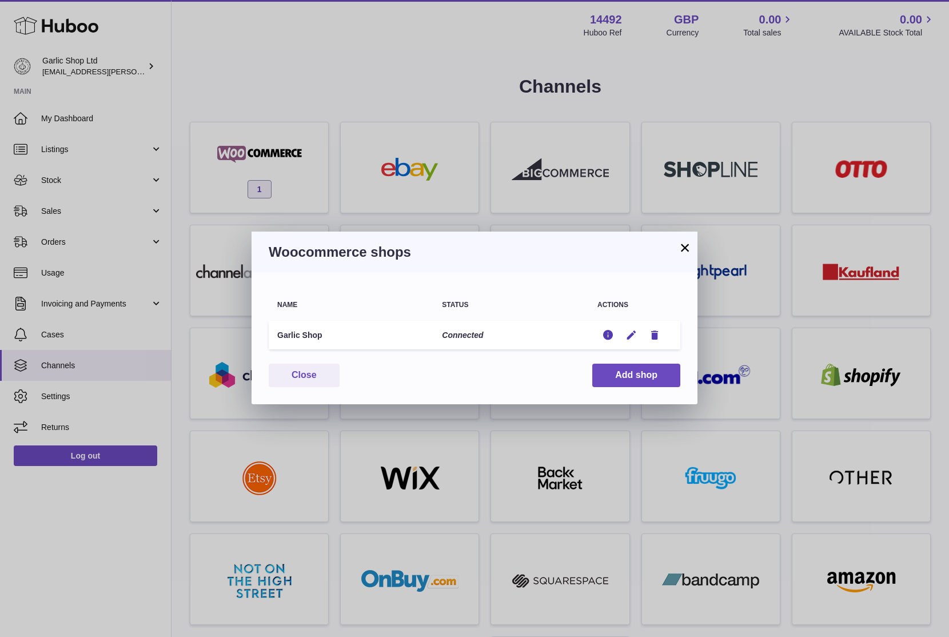
click at [675, 242] on div "Woocommerce shops" at bounding box center [475, 252] width 446 height 41
click at [679, 242] on button "×" at bounding box center [685, 248] width 14 height 14
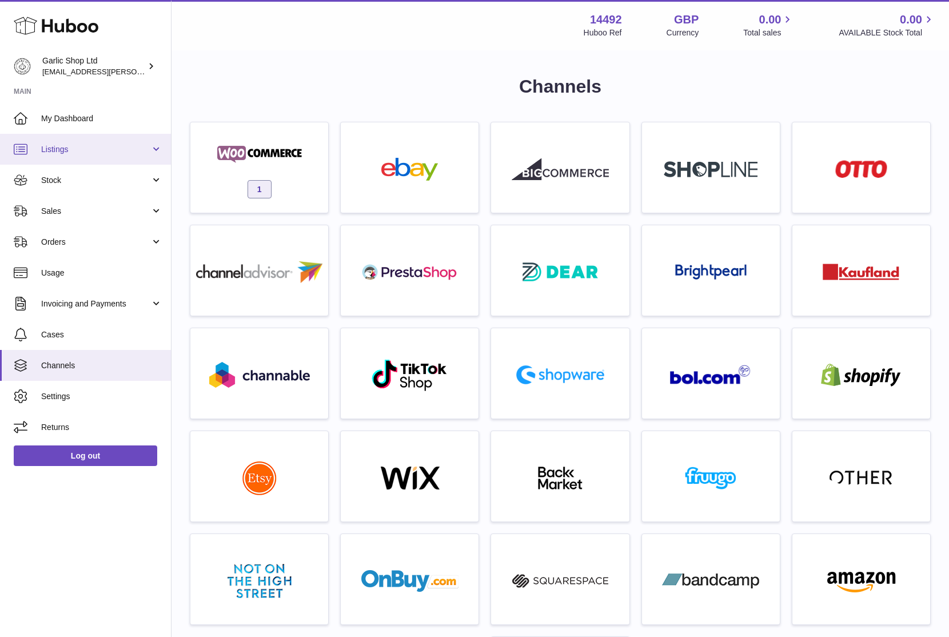
click at [95, 152] on span "Listings" at bounding box center [95, 149] width 109 height 11
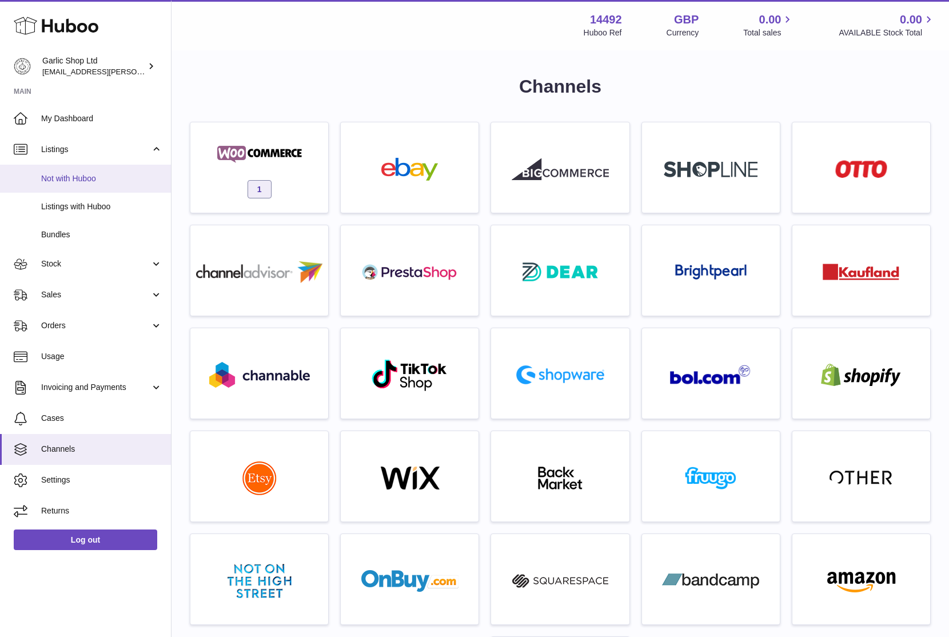
click at [103, 173] on span "Not with Huboo" at bounding box center [101, 178] width 121 height 11
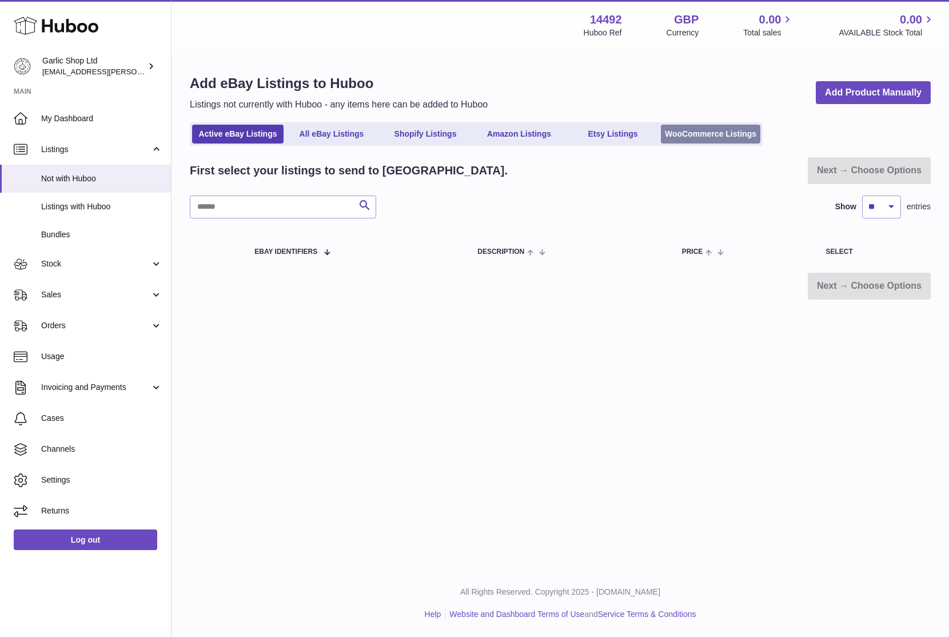
click at [677, 137] on link "WooCommerce Listings" at bounding box center [710, 134] width 99 height 19
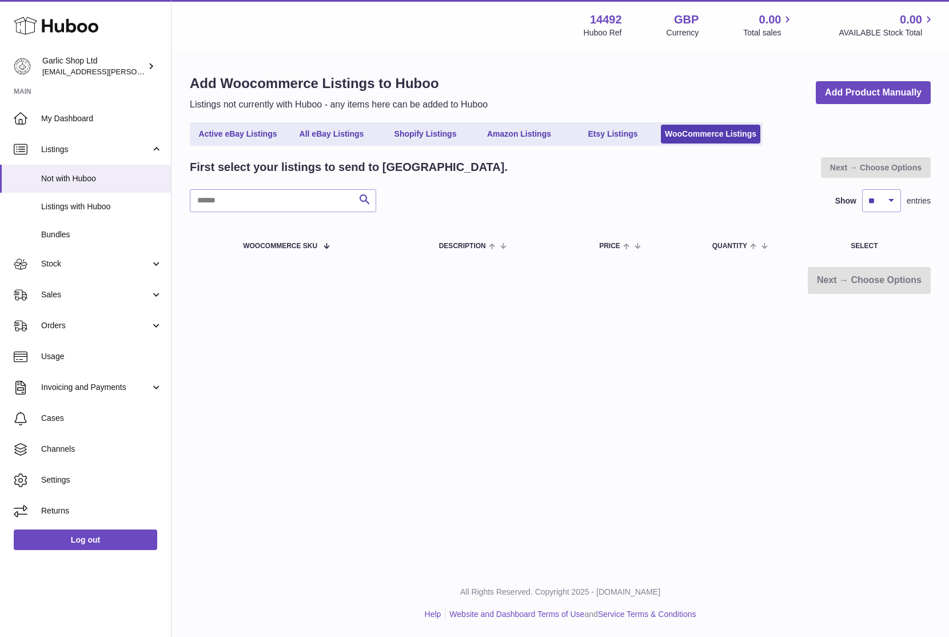
click at [322, 213] on div "First select your listings to send to Huboo. Next → Choose Options Search Show …" at bounding box center [560, 225] width 741 height 137
click at [322, 206] on input "text" at bounding box center [283, 200] width 186 height 23
type input "*"
click at [295, 293] on div "Next → Choose Options" at bounding box center [560, 280] width 741 height 27
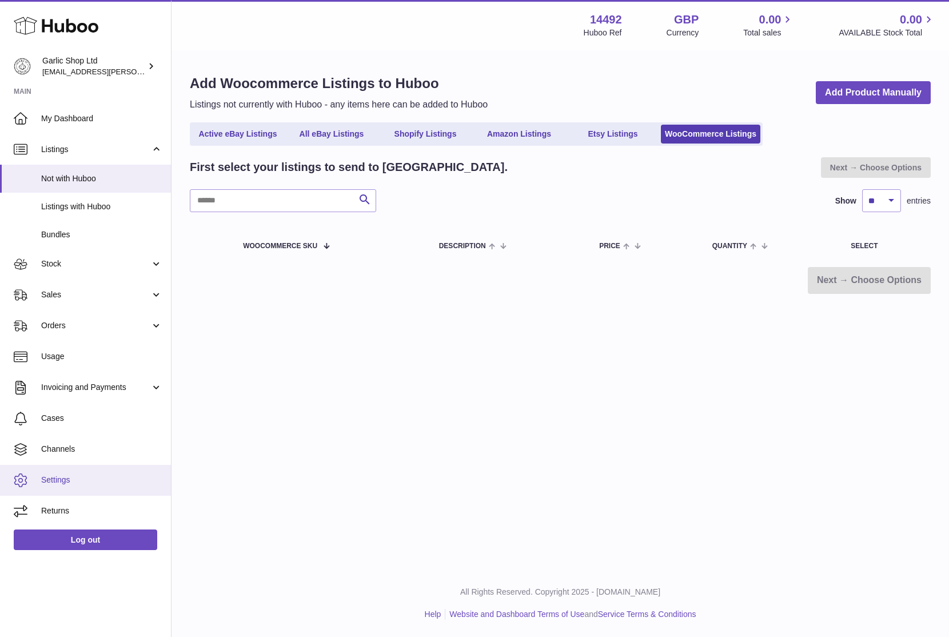
click at [83, 465] on link "Settings" at bounding box center [85, 480] width 171 height 31
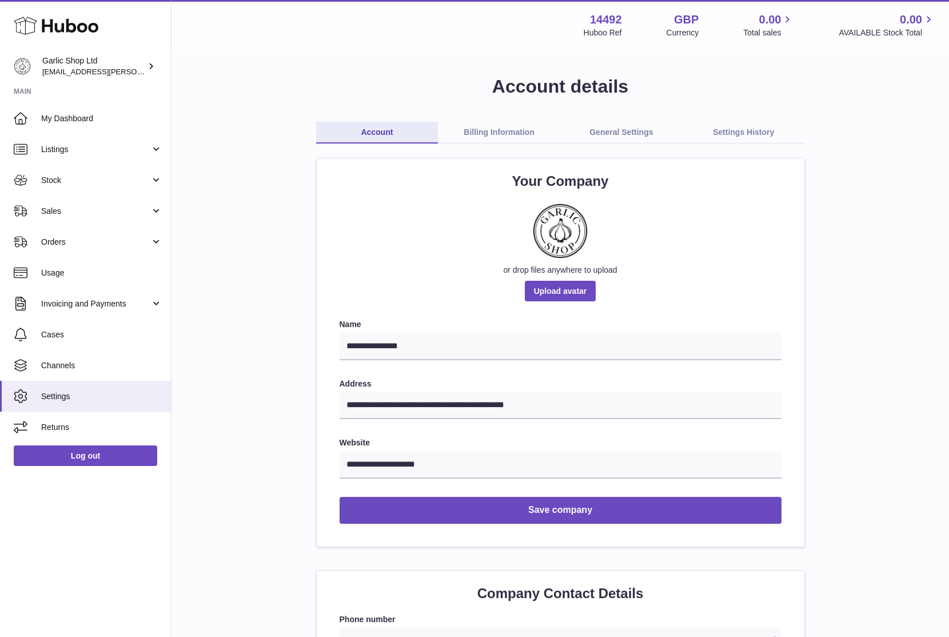
click at [636, 132] on link "General Settings" at bounding box center [621, 133] width 122 height 22
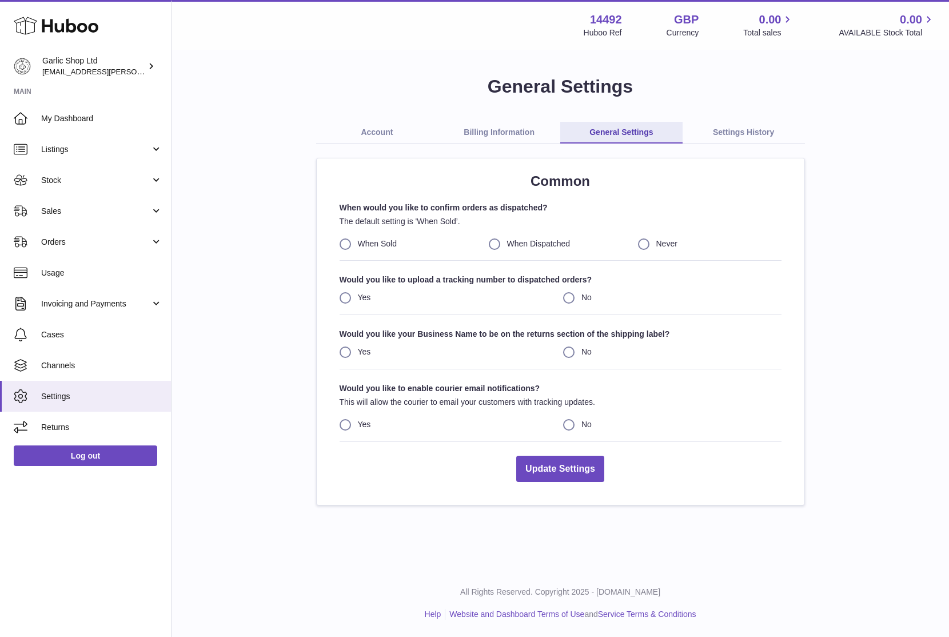
click at [718, 133] on link "Settings History" at bounding box center [744, 133] width 122 height 22
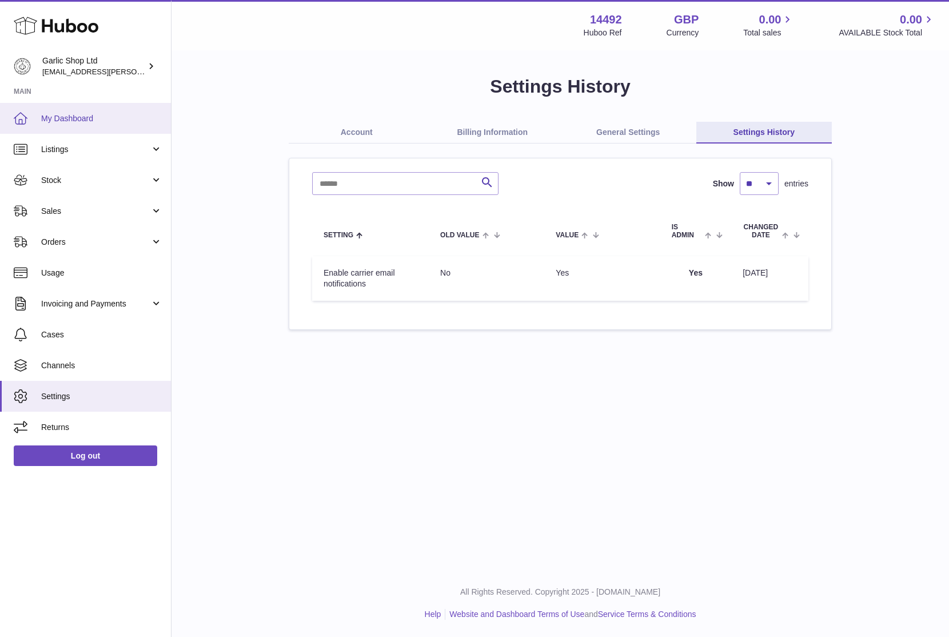
click at [106, 104] on link "My Dashboard" at bounding box center [85, 118] width 171 height 31
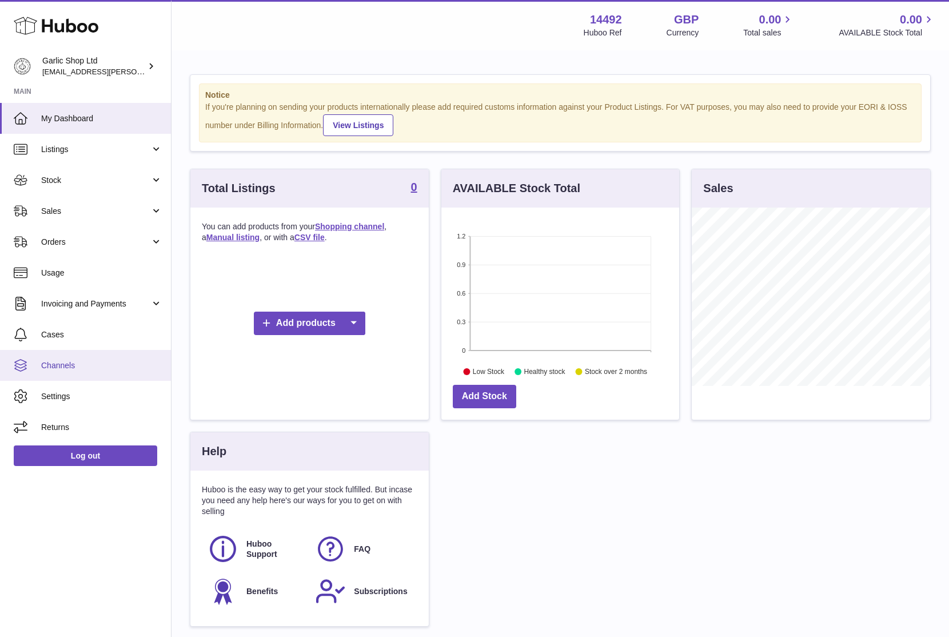
click at [86, 370] on link "Channels" at bounding box center [85, 365] width 171 height 31
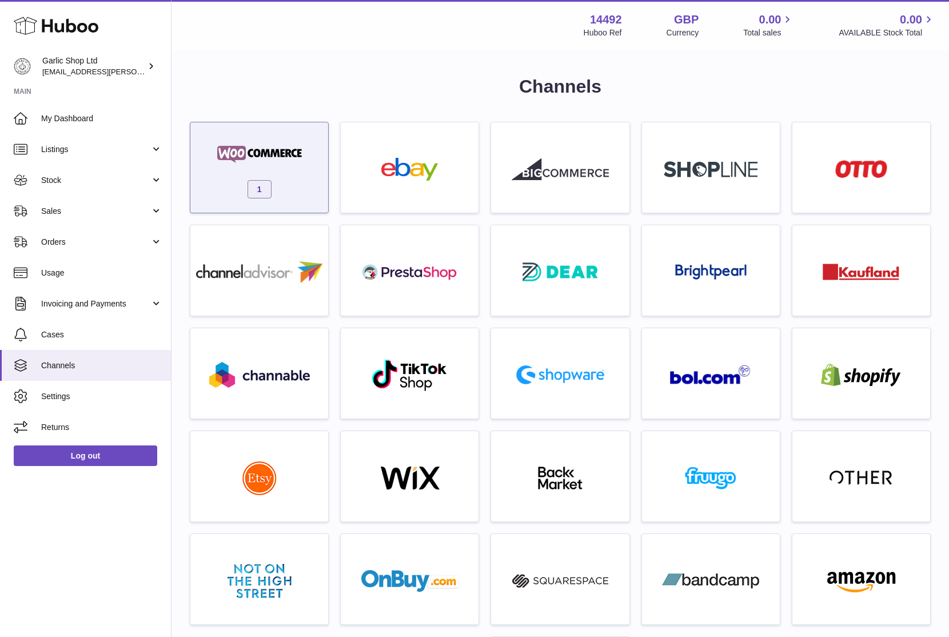
click at [258, 188] on span "1" at bounding box center [260, 189] width 24 height 18
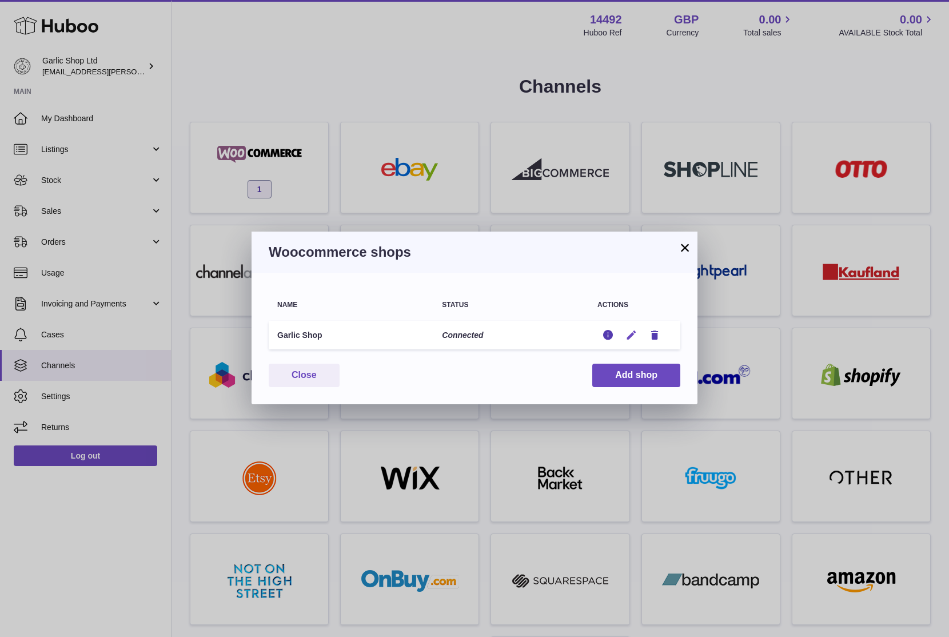
click at [639, 333] on button "Edit" at bounding box center [631, 335] width 21 height 12
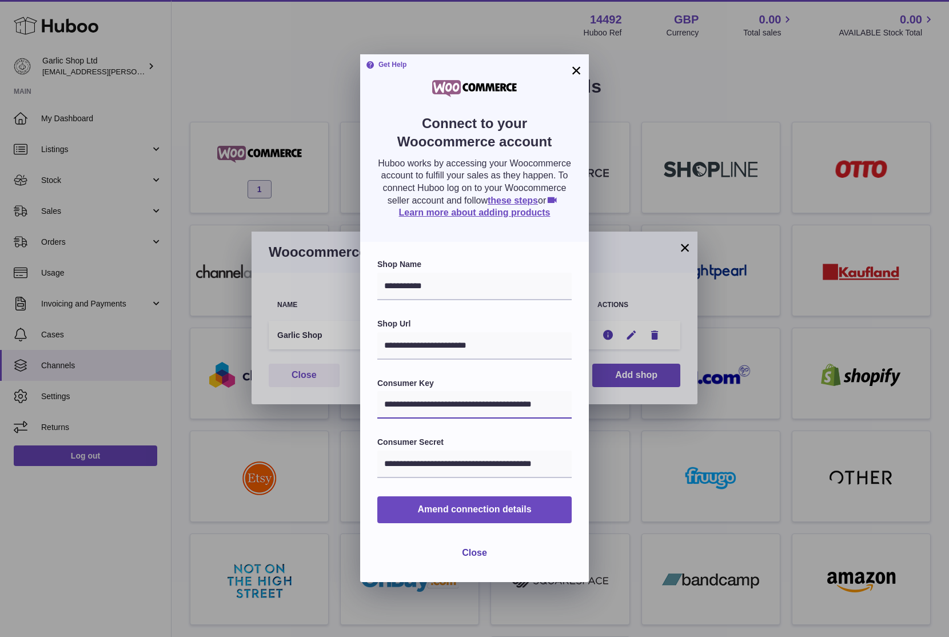
click at [385, 404] on input "**********" at bounding box center [474, 404] width 194 height 27
click at [580, 71] on button "×" at bounding box center [576, 70] width 14 height 14
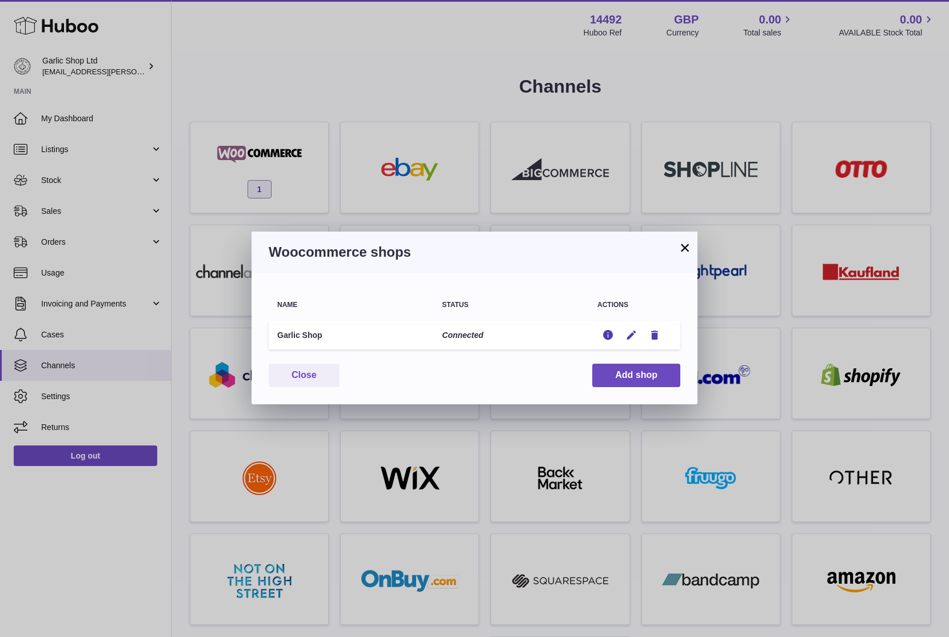
click at [682, 246] on button "×" at bounding box center [685, 248] width 14 height 14
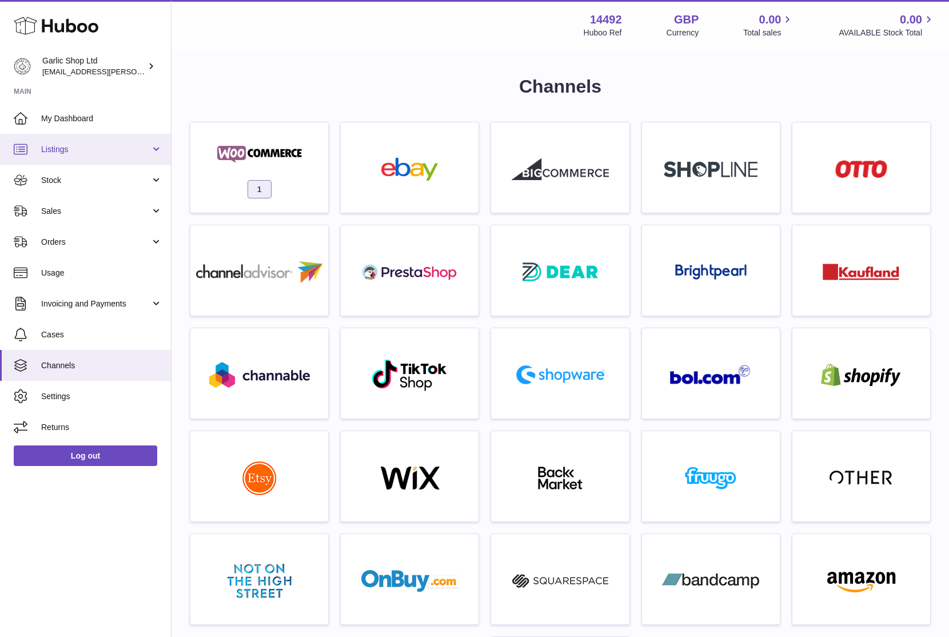
click at [106, 154] on link "Listings" at bounding box center [85, 149] width 171 height 31
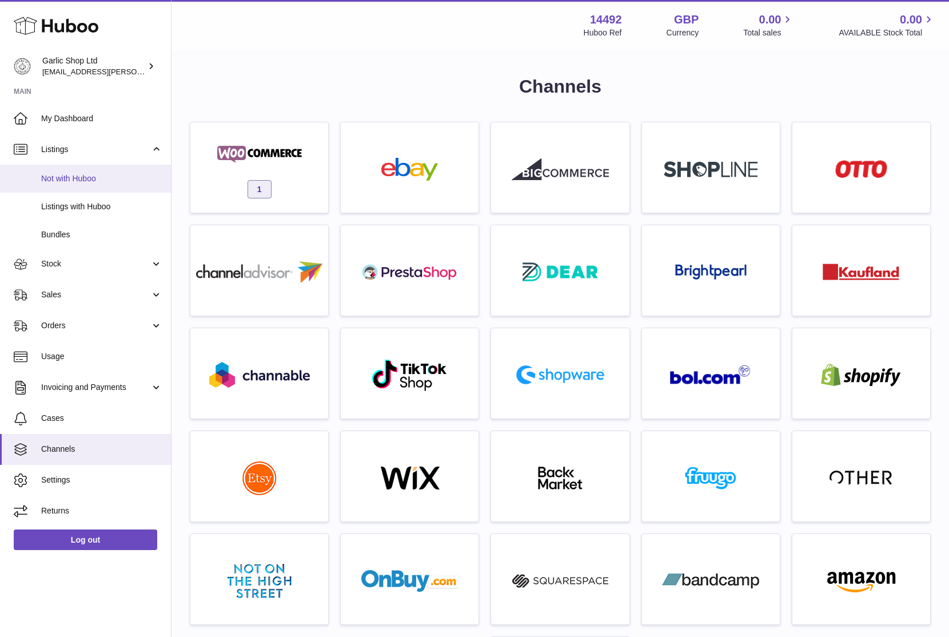
click at [105, 181] on span "Not with Huboo" at bounding box center [101, 178] width 121 height 11
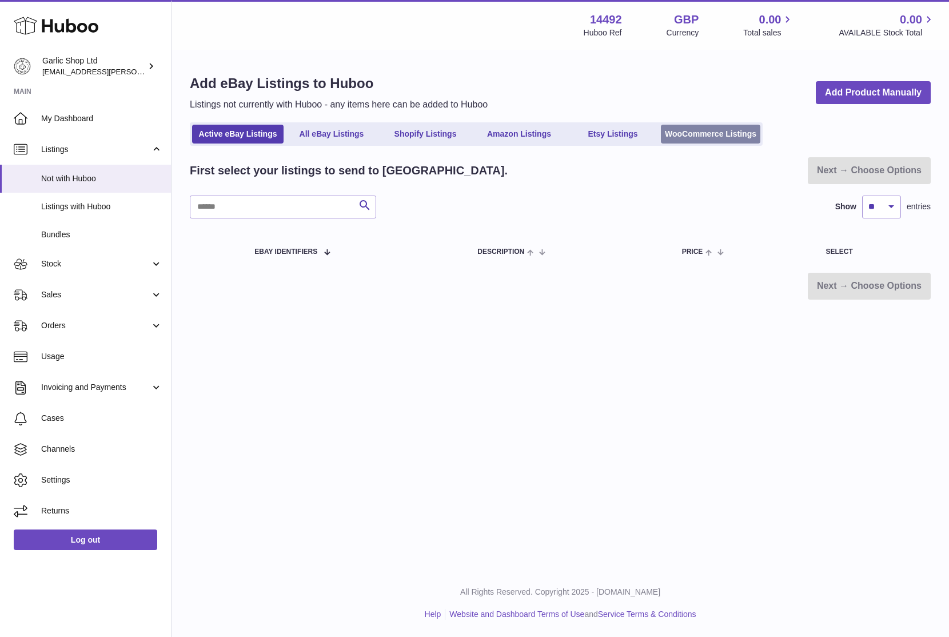
click at [692, 137] on link "WooCommerce Listings" at bounding box center [710, 134] width 99 height 19
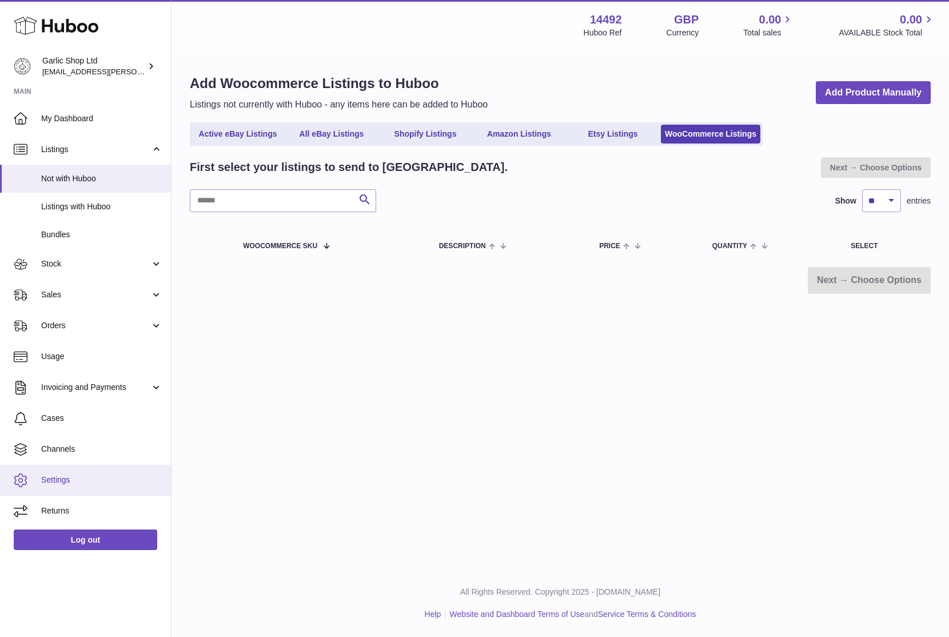
click at [105, 484] on span "Settings" at bounding box center [101, 480] width 121 height 11
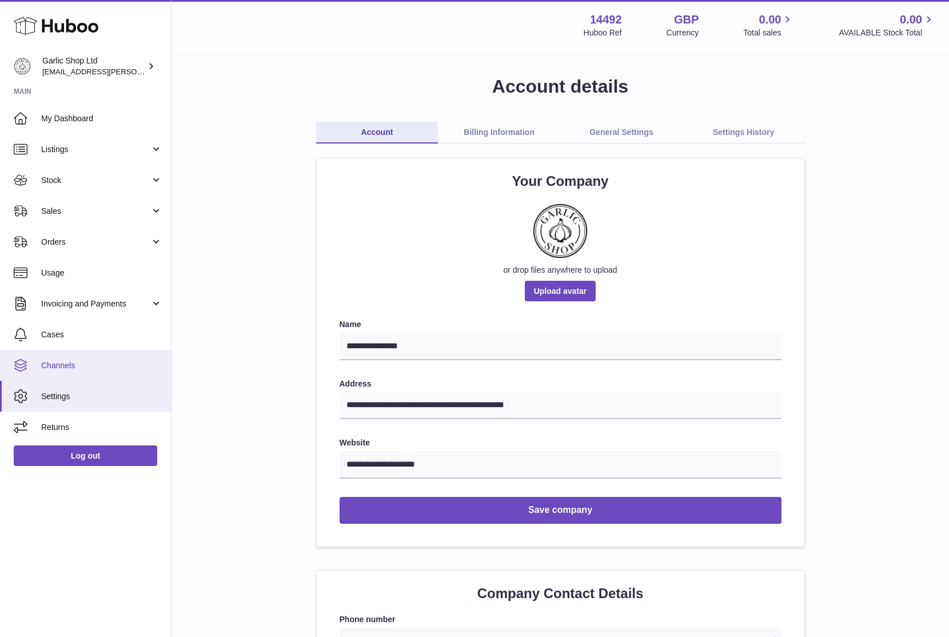
click at [104, 365] on span "Channels" at bounding box center [101, 365] width 121 height 11
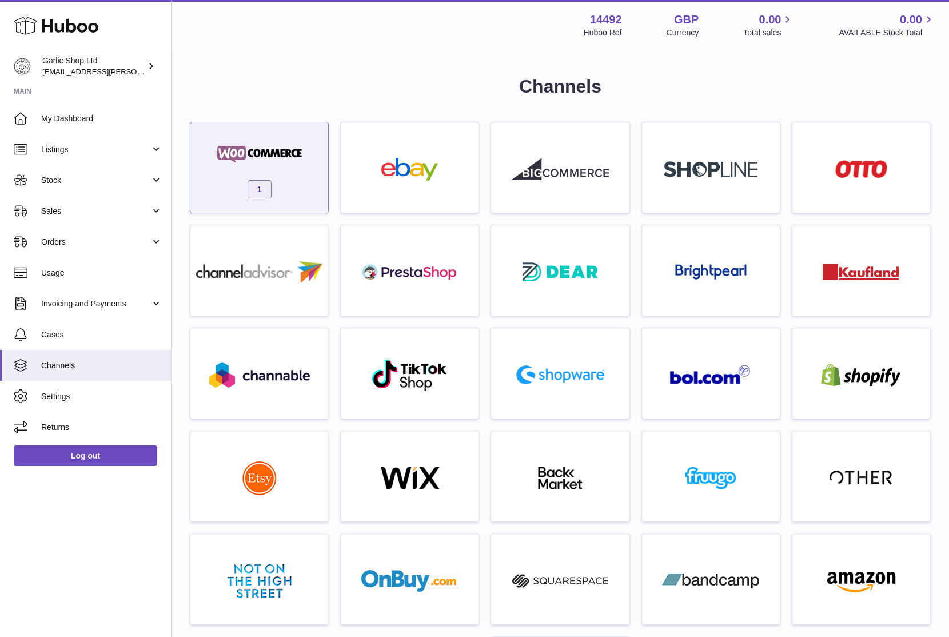
click at [269, 154] on img at bounding box center [259, 154] width 97 height 23
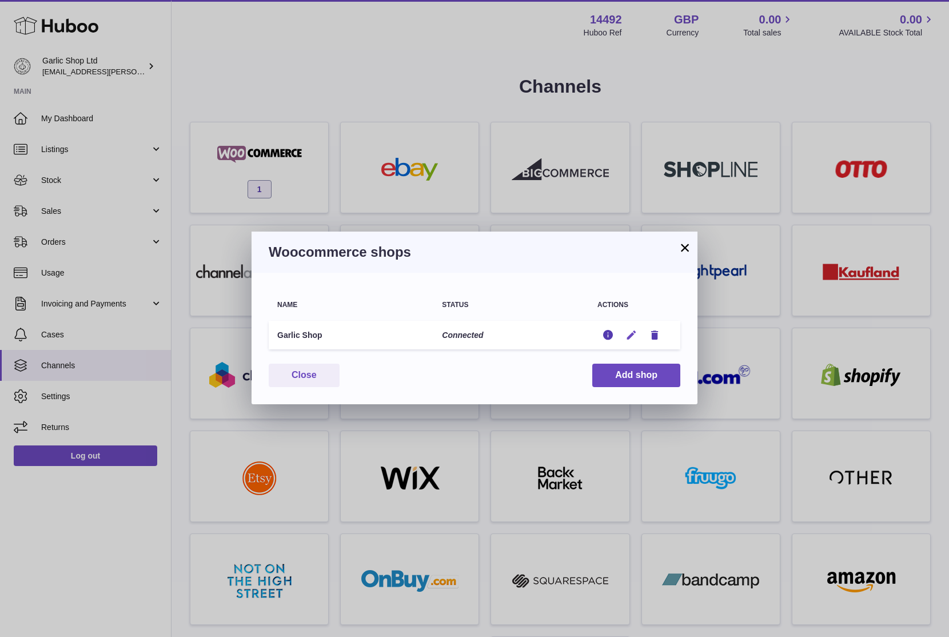
click at [634, 338] on icon "button" at bounding box center [631, 335] width 12 height 12
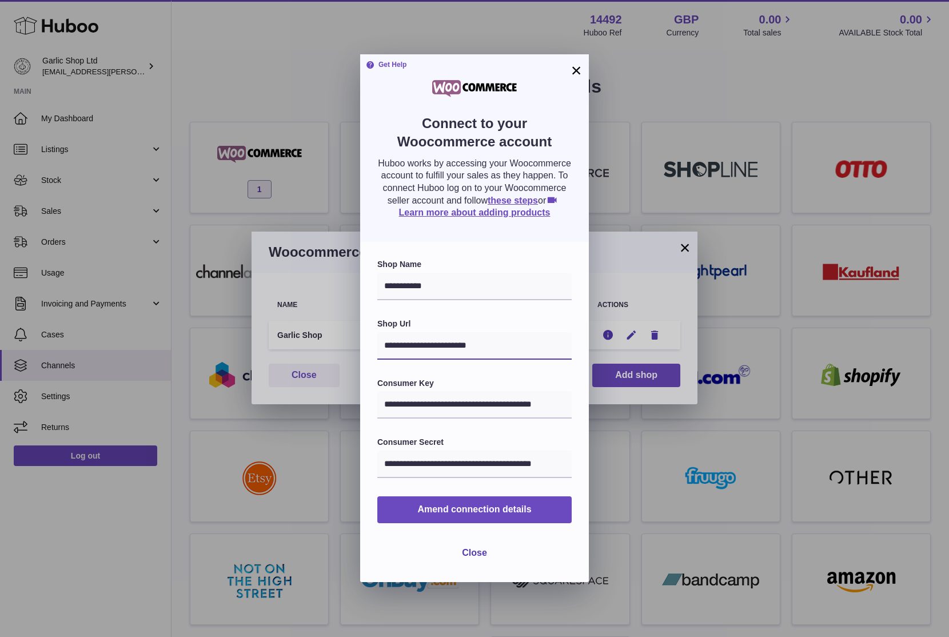
click at [495, 337] on input "**********" at bounding box center [474, 345] width 194 height 27
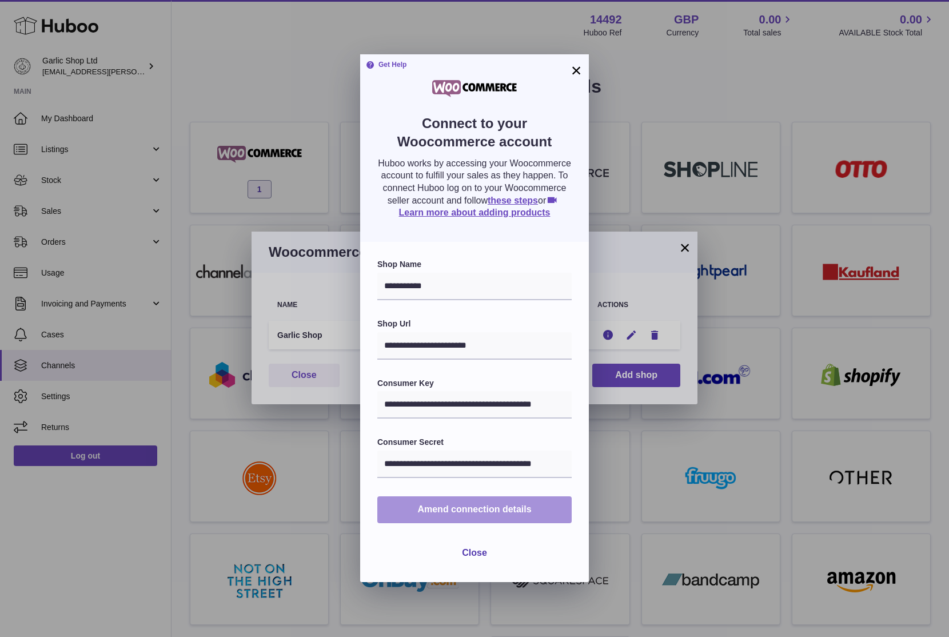
click at [505, 509] on span "Amend connection details" at bounding box center [474, 509] width 114 height 10
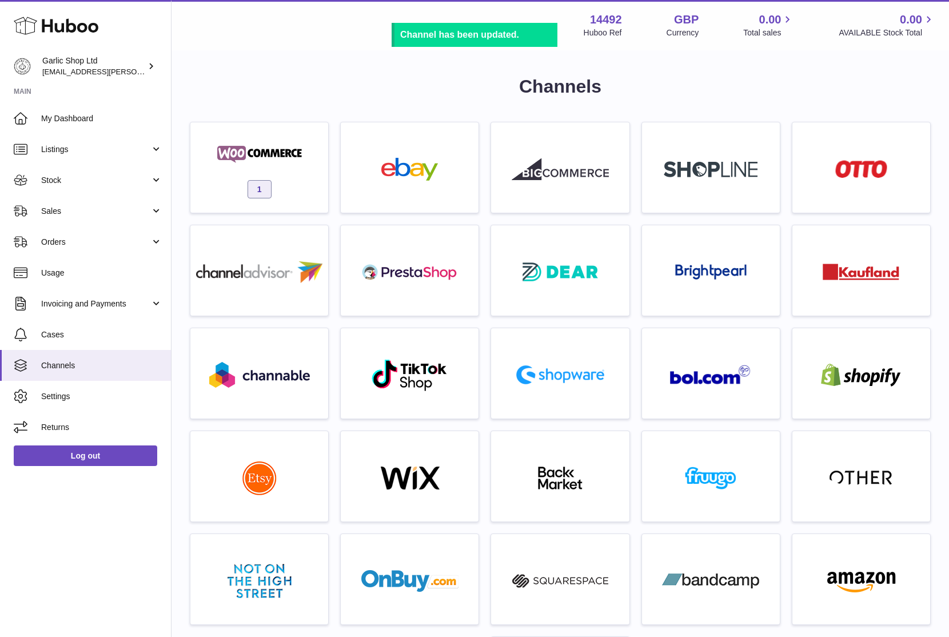
click at [694, 156] on div at bounding box center [474, 318] width 949 height 637
click at [96, 148] on span "Listings" at bounding box center [95, 149] width 109 height 11
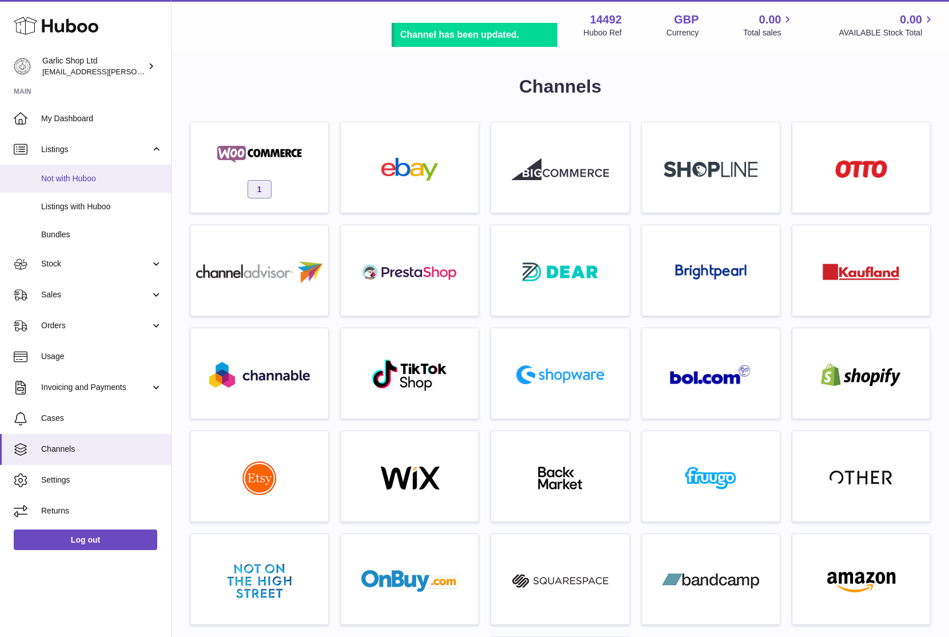
click at [107, 184] on link "Not with Huboo" at bounding box center [85, 179] width 171 height 28
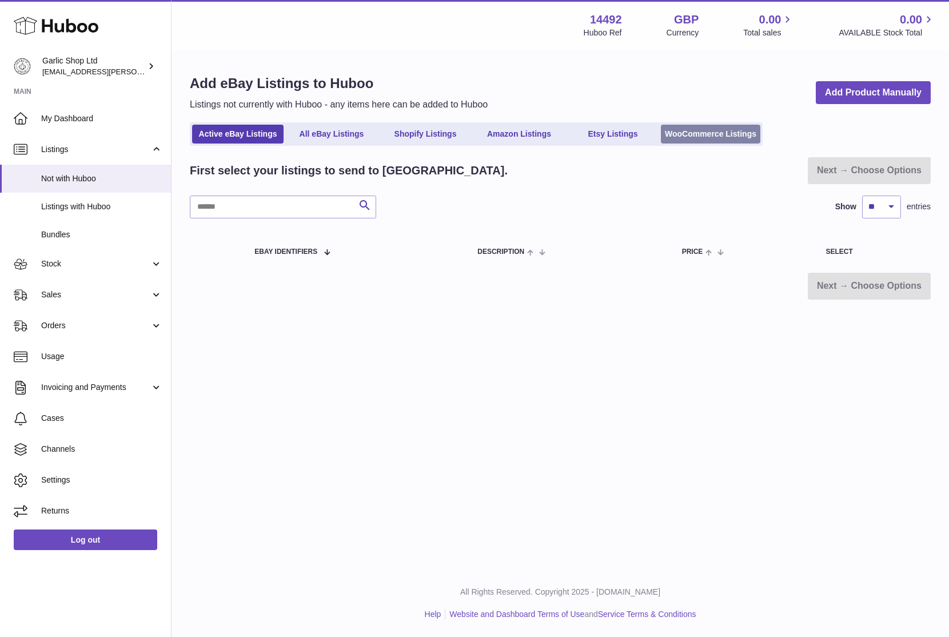
click at [694, 126] on link "WooCommerce Listings" at bounding box center [710, 134] width 99 height 19
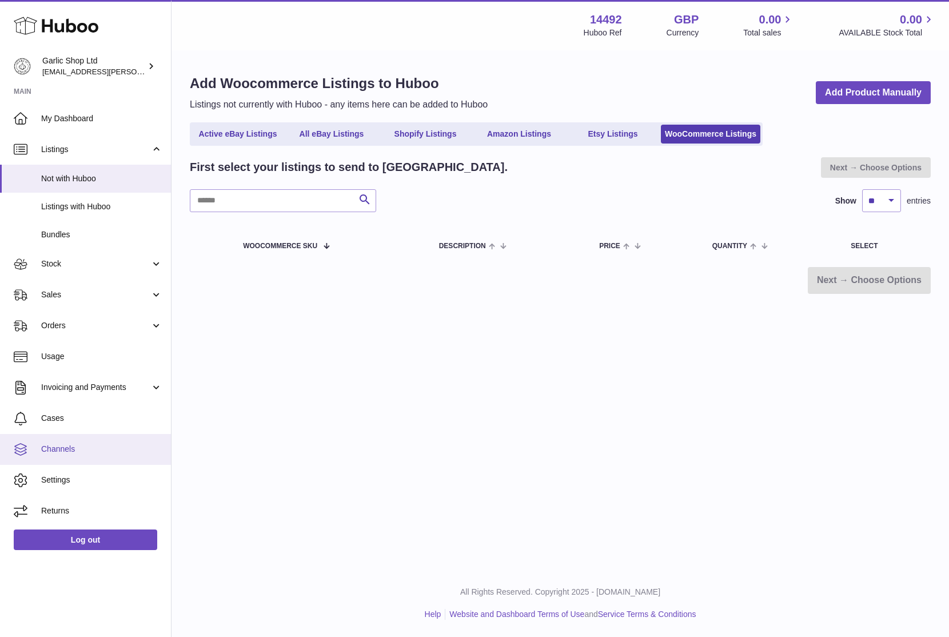
click at [96, 441] on link "Channels" at bounding box center [85, 449] width 171 height 31
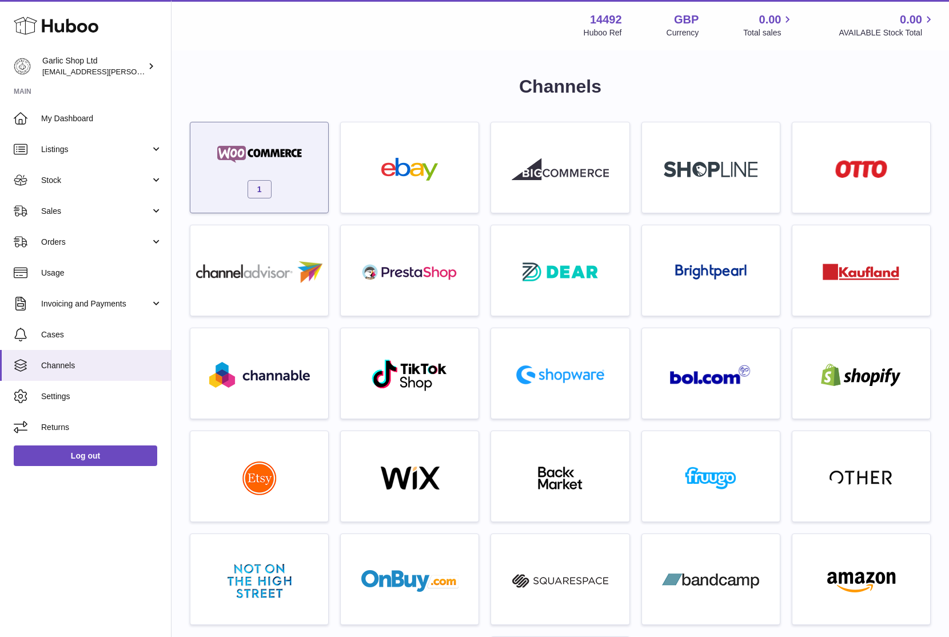
click at [252, 194] on span "1" at bounding box center [260, 189] width 24 height 18
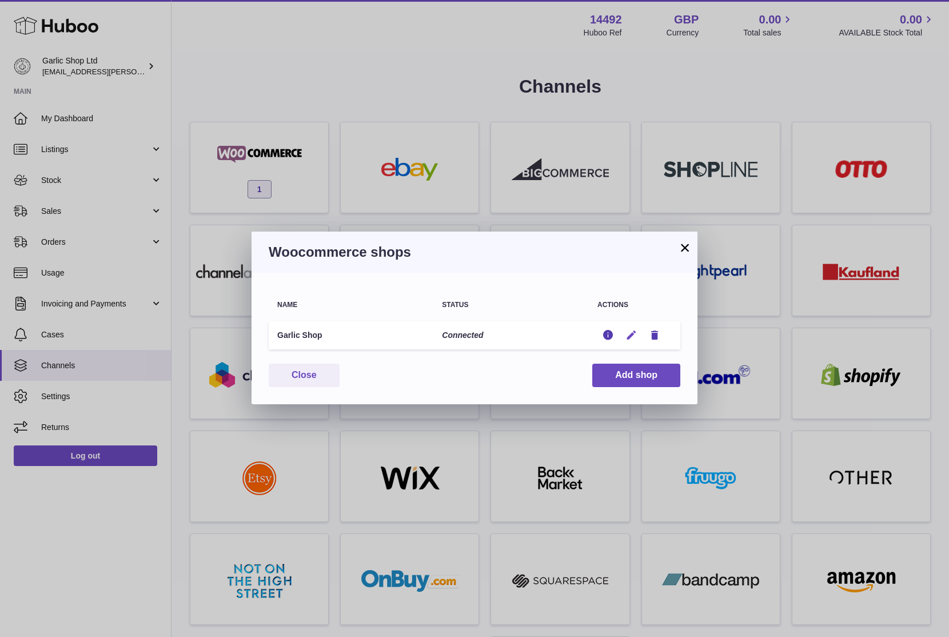
click at [632, 339] on icon "button" at bounding box center [631, 335] width 12 height 12
click at [615, 292] on div at bounding box center [474, 318] width 949 height 637
click at [606, 335] on icon "button" at bounding box center [608, 335] width 12 height 12
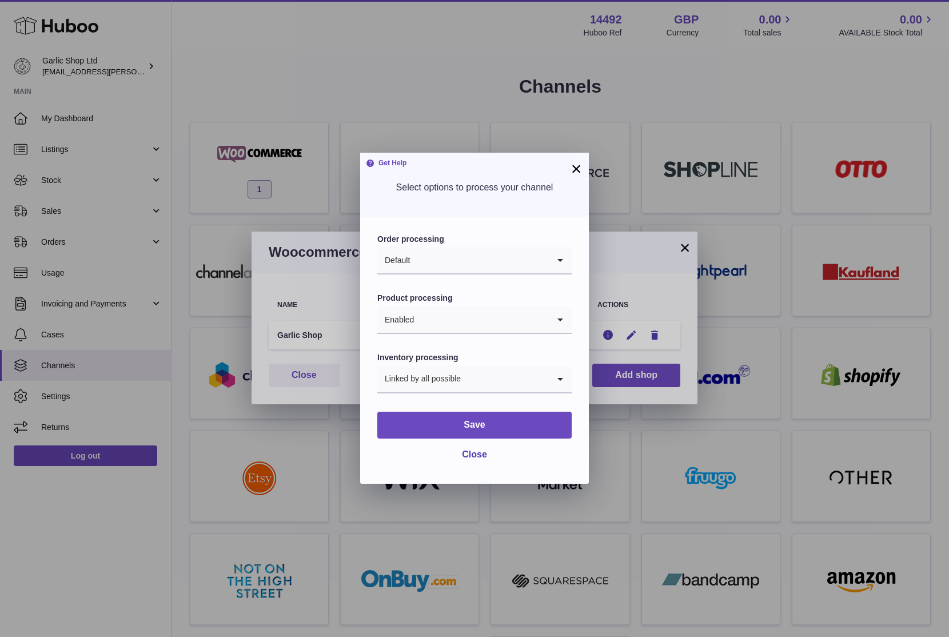
click at [477, 323] on input "Search for option" at bounding box center [482, 319] width 134 height 26
click at [460, 351] on li "Disabled" at bounding box center [474, 350] width 193 height 23
click at [453, 429] on button "Save" at bounding box center [474, 425] width 194 height 27
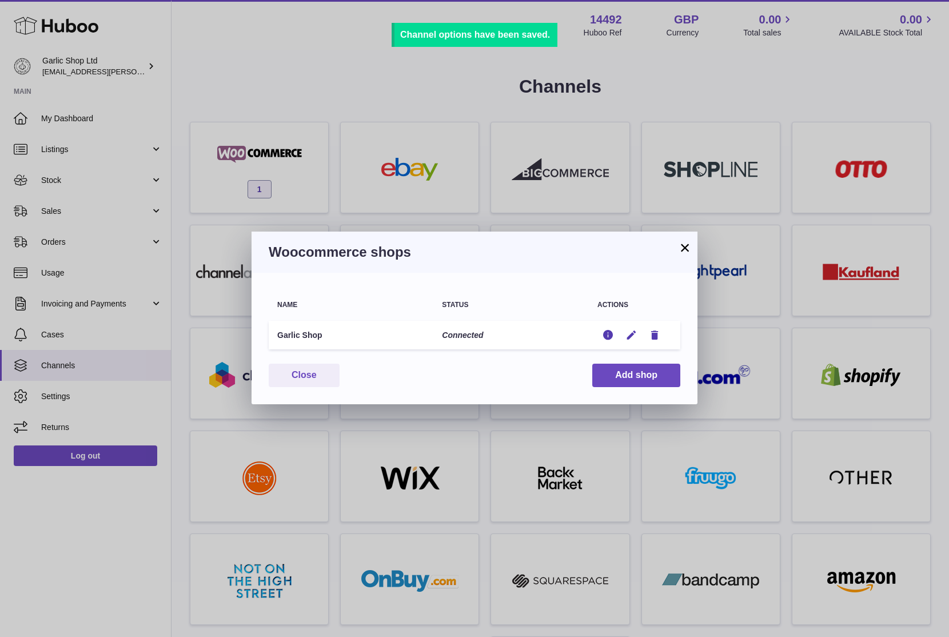
click at [611, 341] on td "Edit Edit Remove" at bounding box center [634, 335] width 91 height 29
click at [607, 338] on icon "button" at bounding box center [608, 335] width 12 height 12
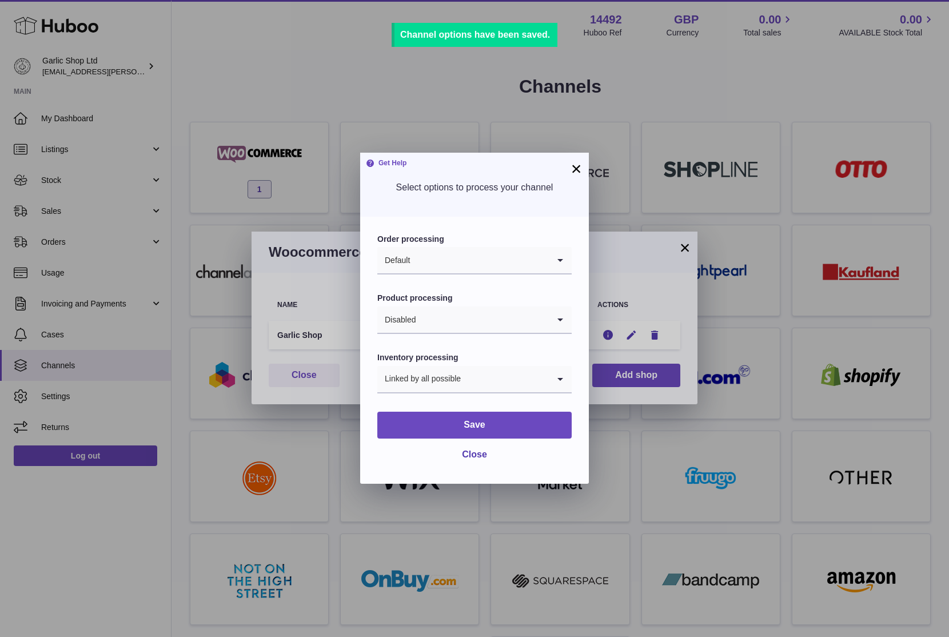
click at [498, 318] on input "Search for option" at bounding box center [482, 319] width 133 height 26
click at [458, 377] on li "Enabled" at bounding box center [474, 373] width 193 height 23
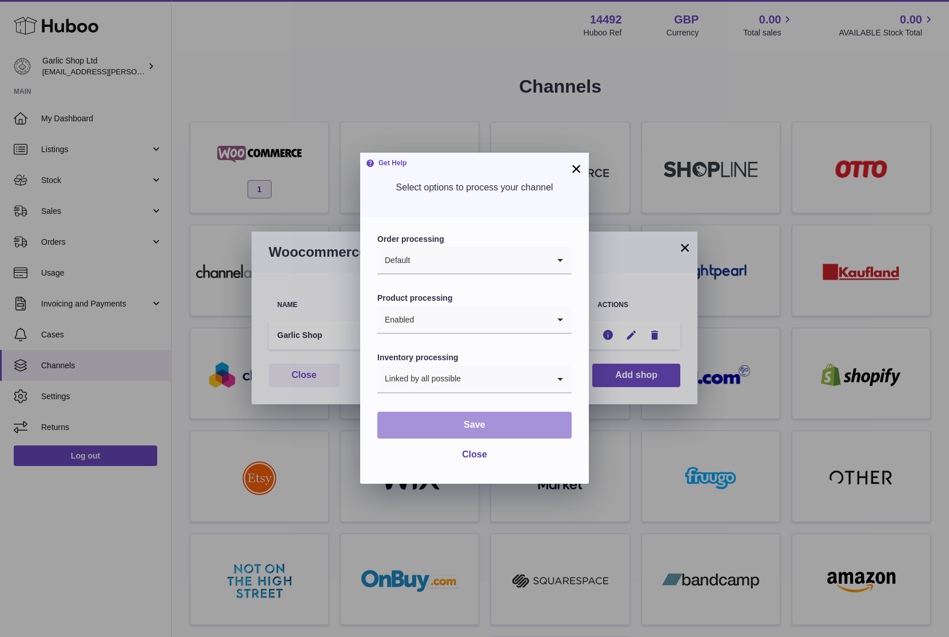
click at [483, 413] on button "Save" at bounding box center [474, 425] width 194 height 27
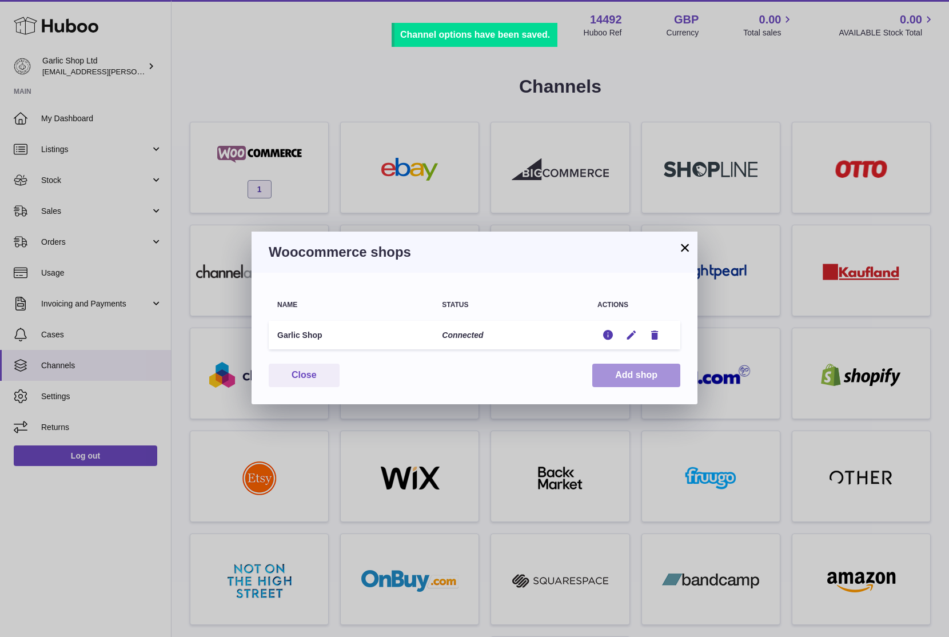
click at [648, 382] on button "Add shop" at bounding box center [636, 375] width 88 height 23
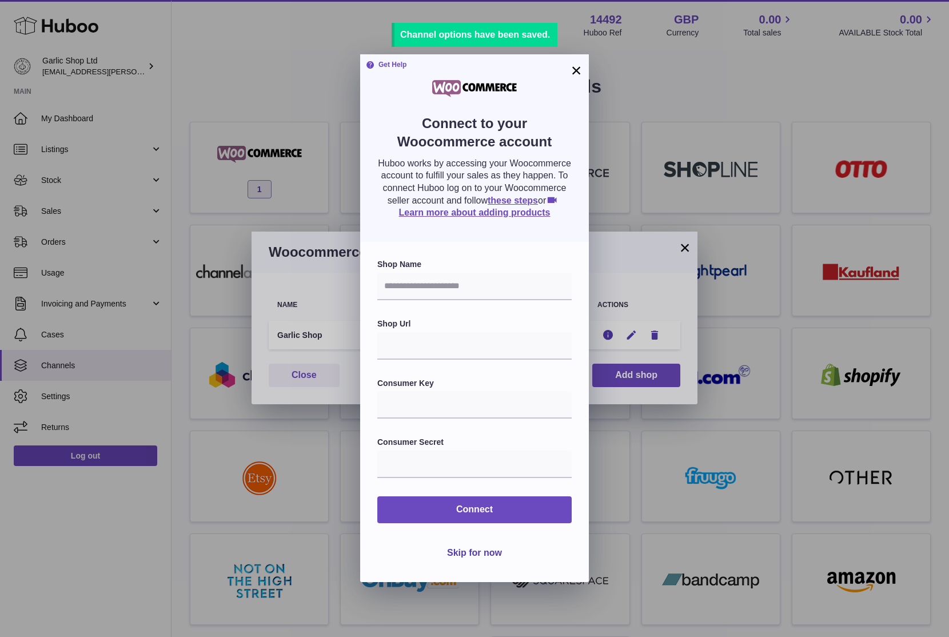
click at [696, 218] on div "× Get Help Connect to your Woocommerce account Huboo works by accessing your Wo…" at bounding box center [474, 318] width 949 height 637
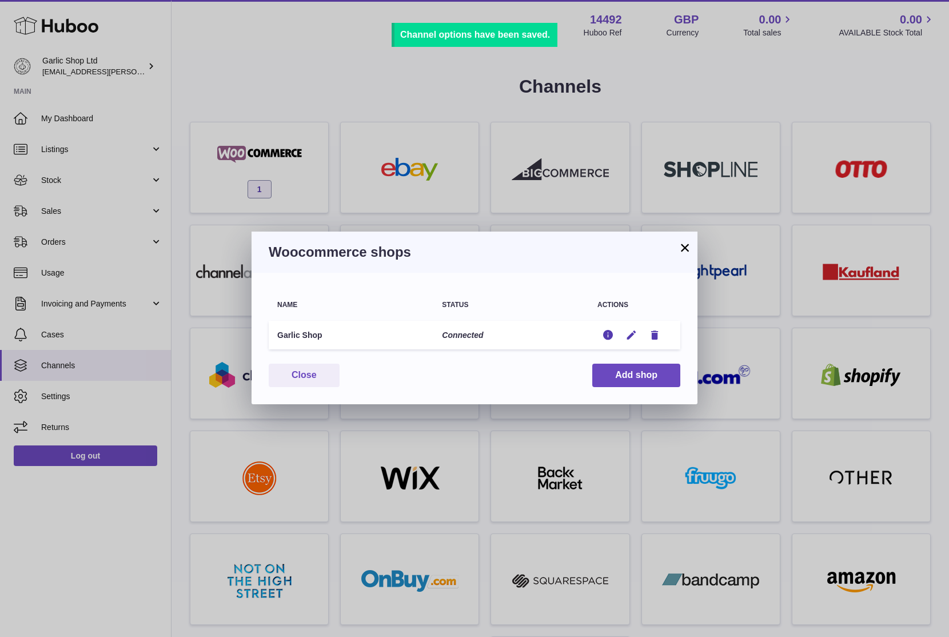
click at [682, 244] on button "×" at bounding box center [685, 248] width 14 height 14
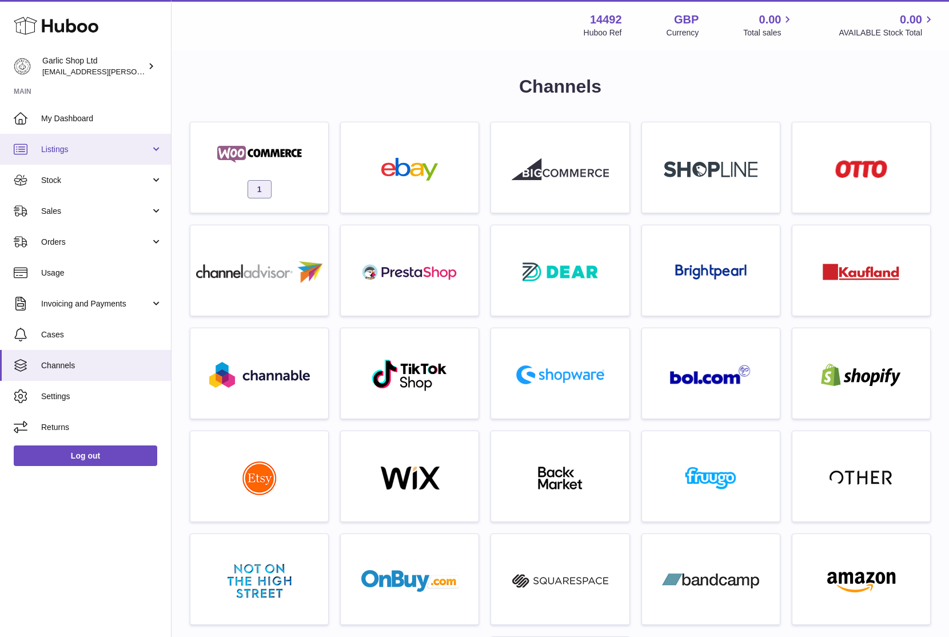
click at [86, 153] on span "Listings" at bounding box center [95, 149] width 109 height 11
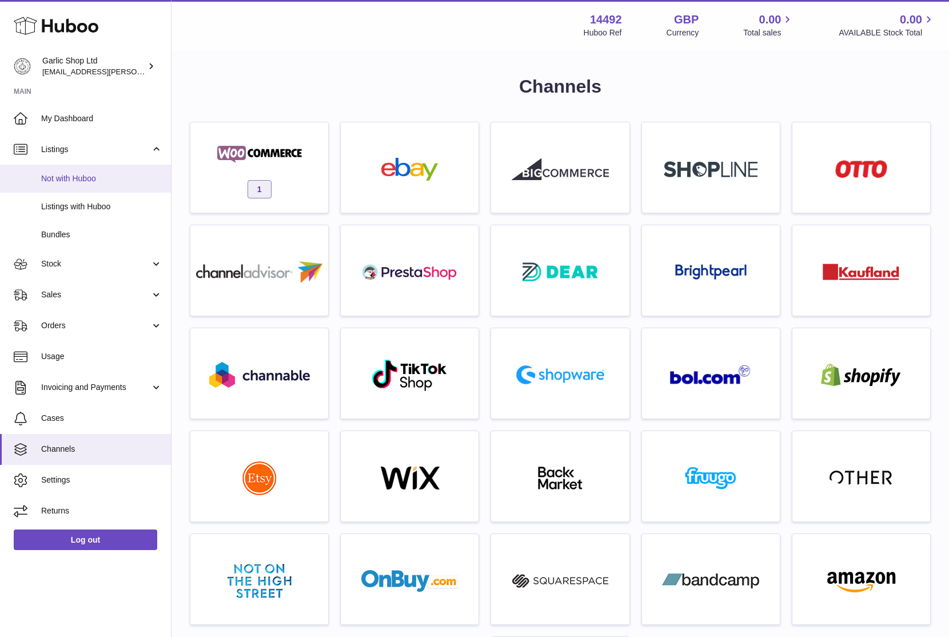
click at [122, 186] on link "Not with Huboo" at bounding box center [85, 179] width 171 height 28
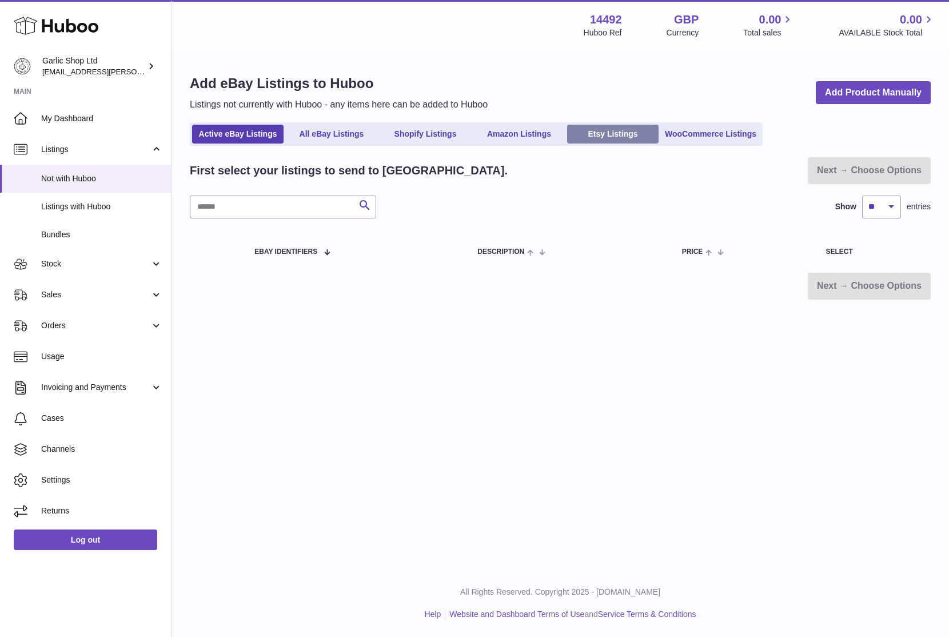
click at [632, 140] on link "Etsy Listings" at bounding box center [612, 134] width 91 height 19
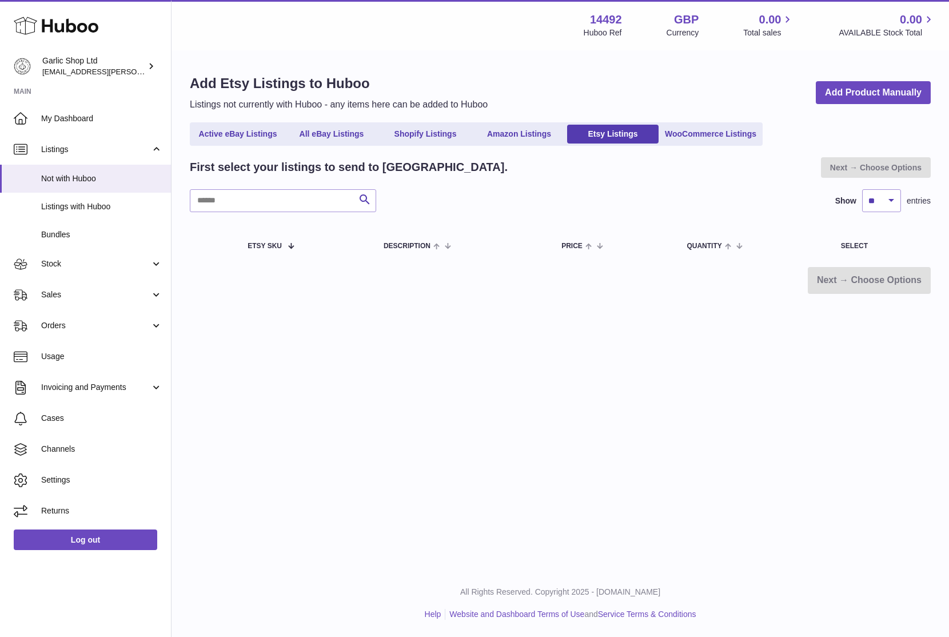
click at [677, 140] on link "WooCommerce Listings" at bounding box center [710, 134] width 99 height 19
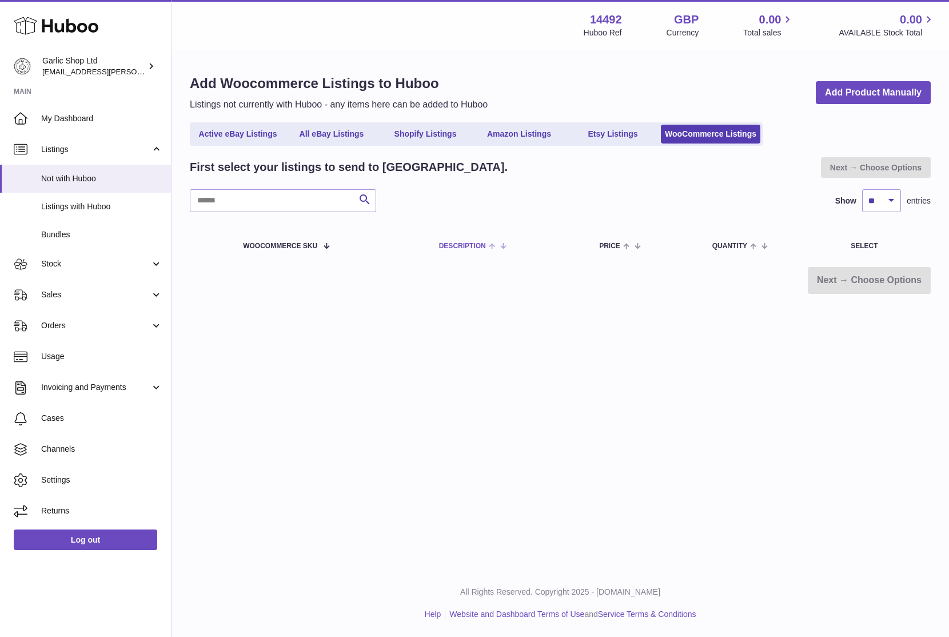
click at [500, 246] on span at bounding box center [495, 245] width 18 height 9
click at [500, 246] on span at bounding box center [505, 245] width 10 height 9
click at [320, 248] on span at bounding box center [326, 245] width 18 height 9
click at [321, 248] on span at bounding box center [322, 245] width 10 height 9
click at [624, 253] on th "Price" at bounding box center [644, 245] width 113 height 32
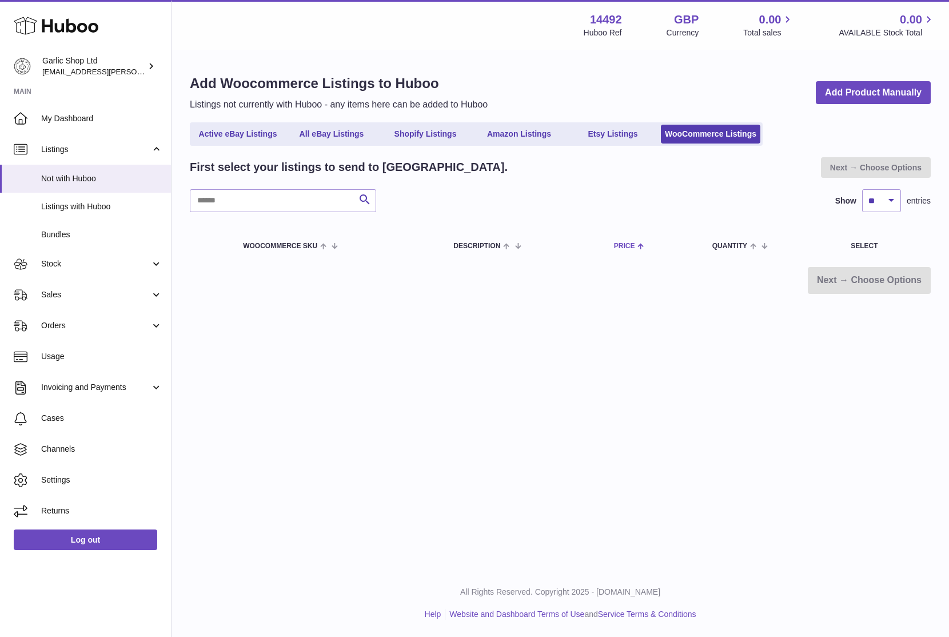
click at [648, 252] on th "Price" at bounding box center [652, 245] width 98 height 32
click at [728, 252] on th "Quantity" at bounding box center [770, 245] width 139 height 32
click at [728, 252] on th "Quantity" at bounding box center [777, 245] width 124 height 32
click at [495, 250] on th "Description" at bounding box center [522, 245] width 160 height 32
click at [495, 250] on th "Description" at bounding box center [515, 245] width 146 height 32
